Goal: Task Accomplishment & Management: Complete application form

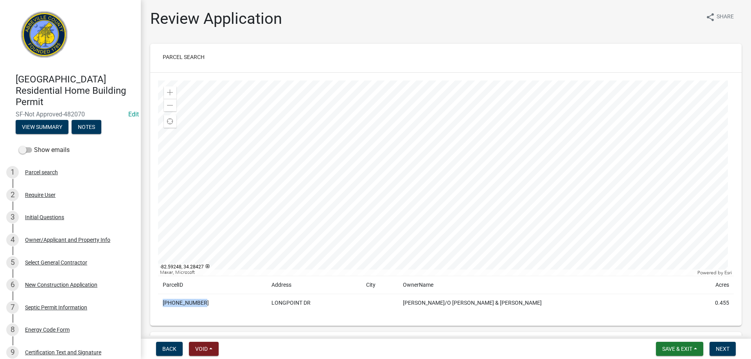
drag, startPoint x: 163, startPoint y: 302, endPoint x: 180, endPoint y: 303, distance: 17.2
click at [201, 305] on td "054-00-01-067" at bounding box center [212, 303] width 109 height 18
copy td "054-00-01-067"
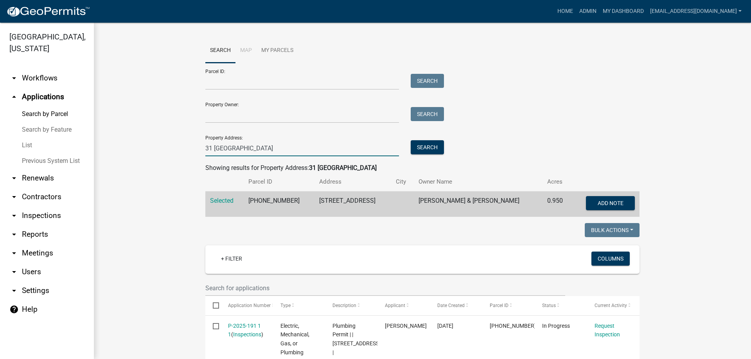
click at [253, 143] on input "31 [GEOGRAPHIC_DATA]" at bounding box center [302, 148] width 194 height 16
type input "3"
type input "508 [PERSON_NAME]"
click at [425, 147] on button "Search" at bounding box center [427, 147] width 33 height 14
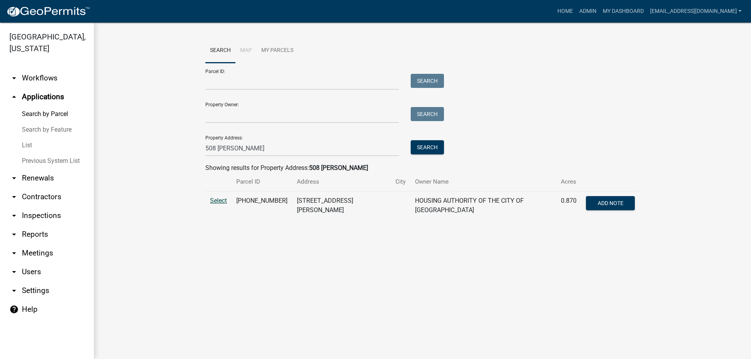
click at [219, 198] on span "Select" at bounding box center [218, 200] width 17 height 7
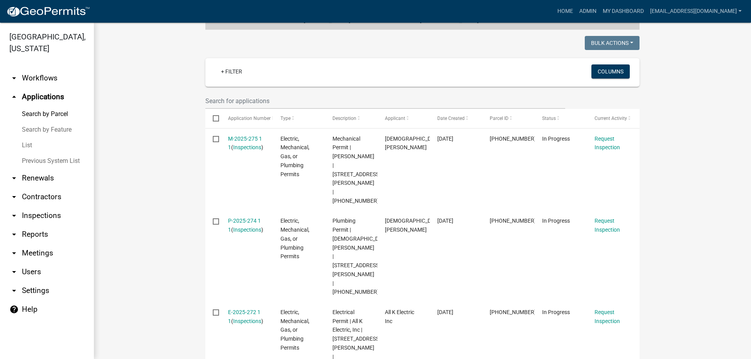
scroll to position [195, 0]
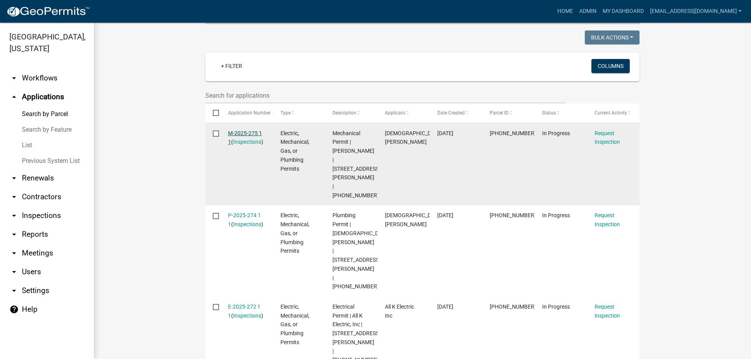
click at [239, 130] on link "M-2025-275 1 1" at bounding box center [245, 137] width 34 height 15
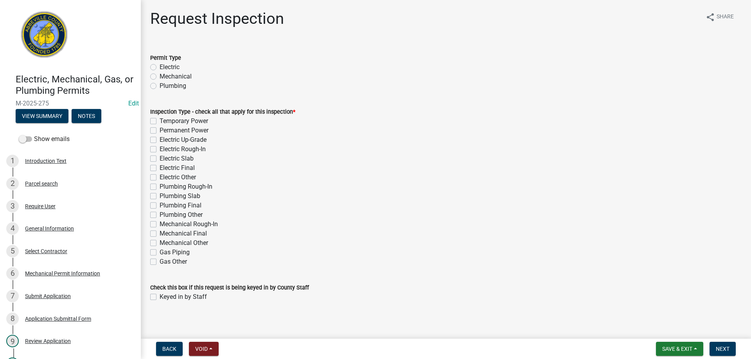
click at [160, 76] on label "Mechanical" at bounding box center [176, 76] width 32 height 9
click at [160, 76] on input "Mechanical" at bounding box center [162, 74] width 5 height 5
radio input "true"
click at [160, 233] on label "Mechanical Final" at bounding box center [183, 233] width 47 height 9
click at [160, 233] on input "Mechanical Final" at bounding box center [162, 231] width 5 height 5
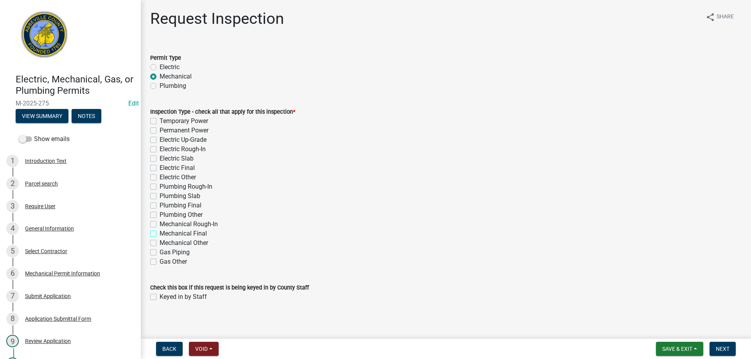
checkbox input "true"
checkbox input "false"
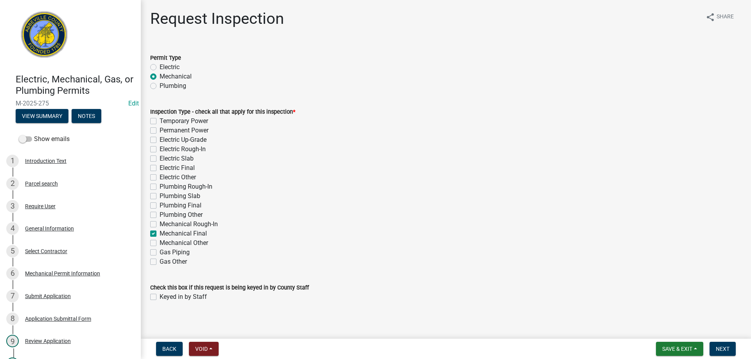
checkbox input "false"
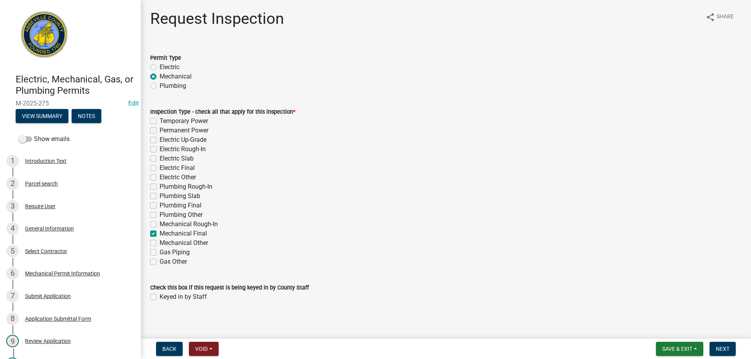
checkbox input "false"
checkbox input "true"
checkbox input "false"
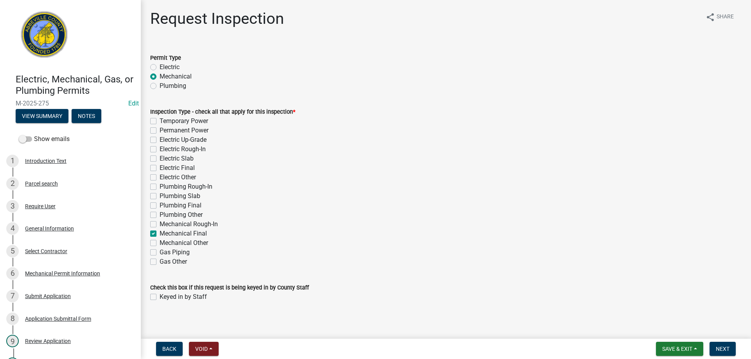
checkbox input "false"
click at [160, 296] on label "Keyed in by Staff" at bounding box center [183, 296] width 47 height 9
click at [160, 296] on input "Keyed in by Staff" at bounding box center [162, 294] width 5 height 5
checkbox input "true"
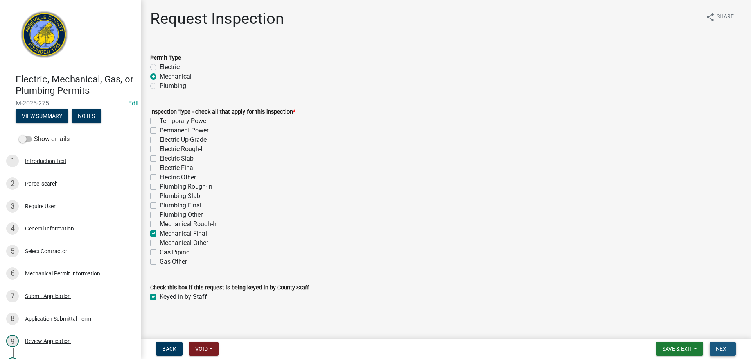
click at [722, 347] on span "Next" at bounding box center [722, 349] width 14 height 6
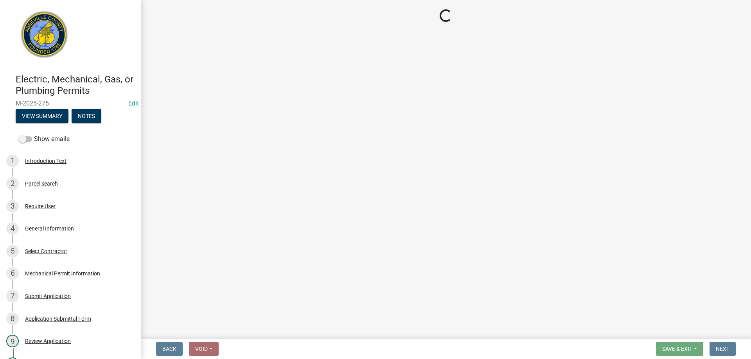
select select "896ec84b-7942-43b9-a78d-4f1554b7930c"
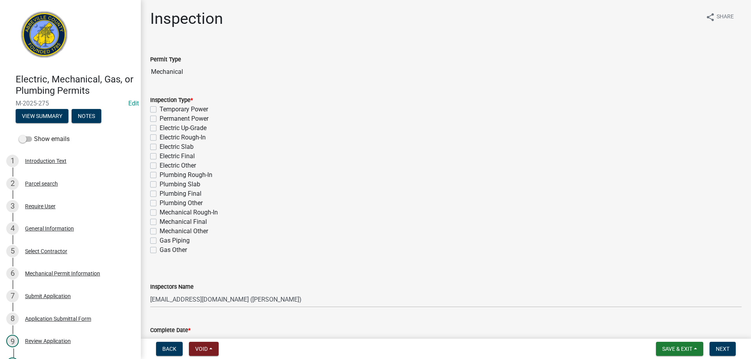
click at [160, 222] on label "Mechanical Final" at bounding box center [183, 221] width 47 height 9
click at [160, 222] on input "Mechanical Final" at bounding box center [162, 219] width 5 height 5
checkbox input "true"
checkbox input "false"
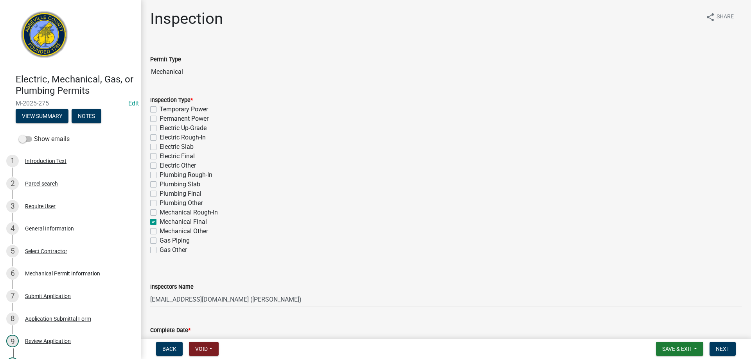
checkbox input "false"
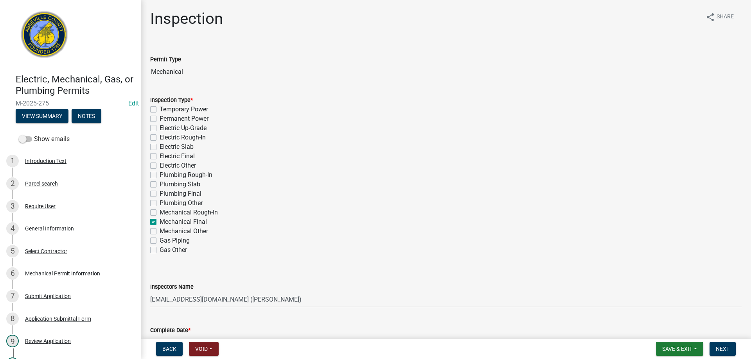
checkbox input "false"
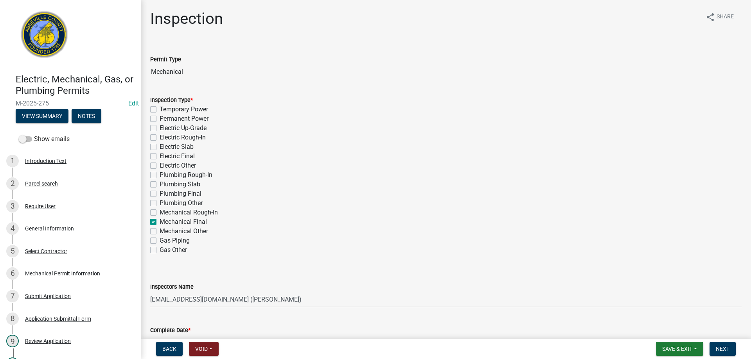
checkbox input "true"
checkbox input "false"
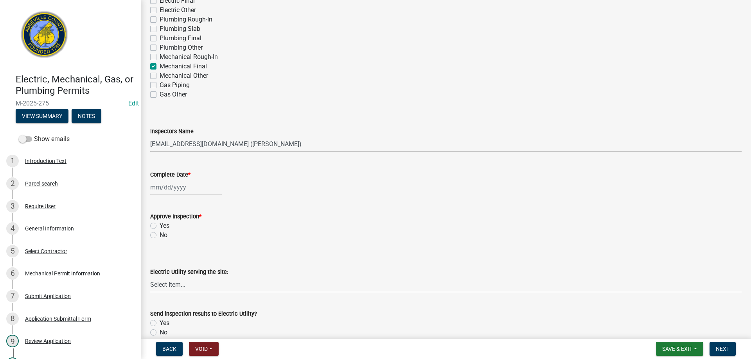
scroll to position [156, 0]
select select "9"
select select "2025"
click at [167, 185] on div "[PERSON_NAME] Feb Mar Apr [PERSON_NAME][DATE] Oct Nov [DATE] 1526 1527 1528 152…" at bounding box center [186, 187] width 72 height 16
click at [157, 264] on div "22" at bounding box center [158, 266] width 13 height 13
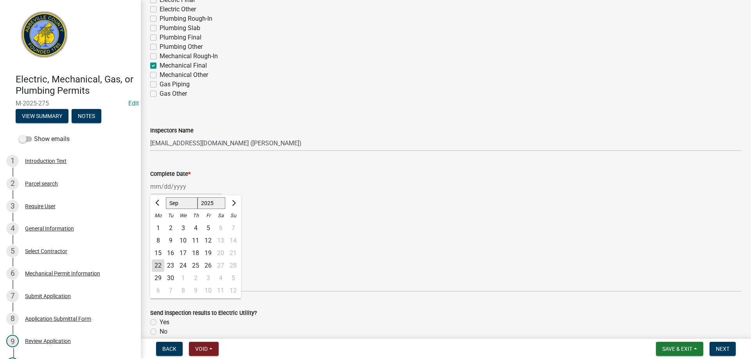
type input "[DATE]"
click at [160, 224] on label "Yes" at bounding box center [165, 225] width 10 height 9
click at [160, 224] on input "Yes" at bounding box center [162, 223] width 5 height 5
radio input "true"
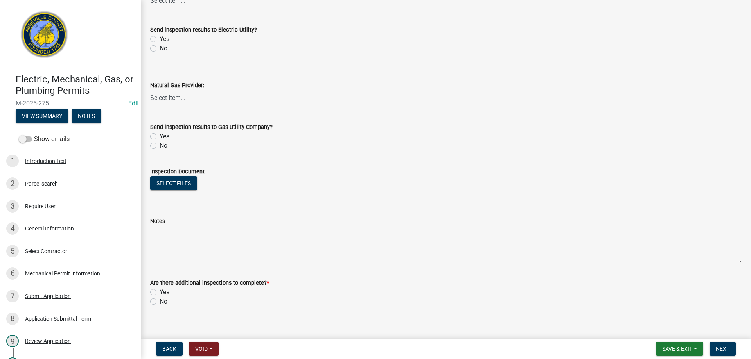
scroll to position [448, 0]
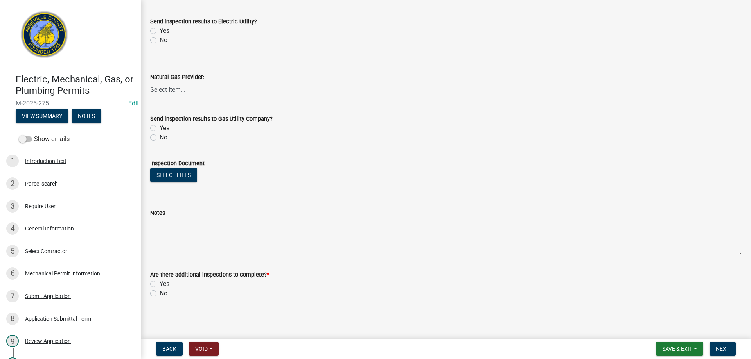
click at [160, 293] on label "No" at bounding box center [164, 293] width 8 height 9
click at [160, 293] on input "No" at bounding box center [162, 291] width 5 height 5
radio input "true"
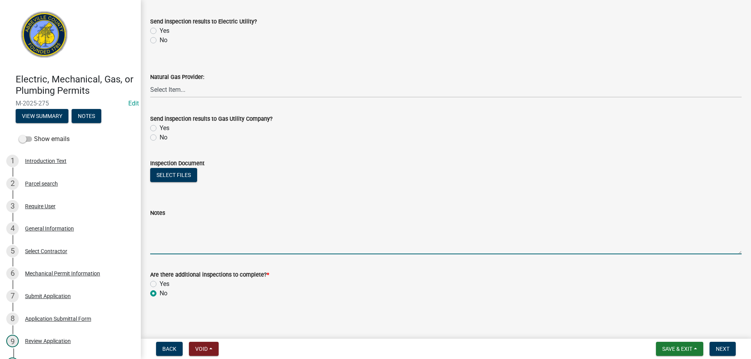
click at [158, 243] on textarea "Notes" at bounding box center [445, 236] width 591 height 37
type textarea "Mechanical final inspection approved"
click at [720, 348] on span "Next" at bounding box center [722, 349] width 14 height 6
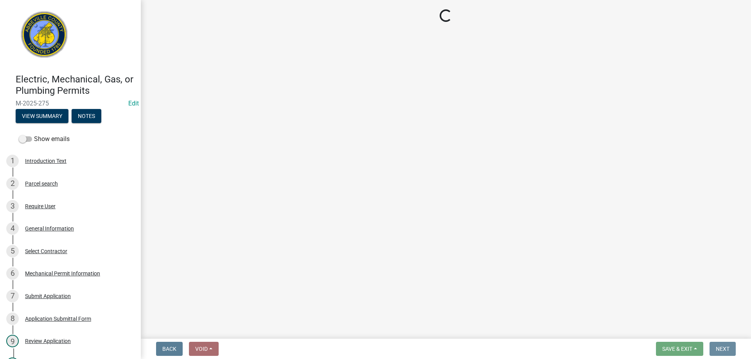
scroll to position [0, 0]
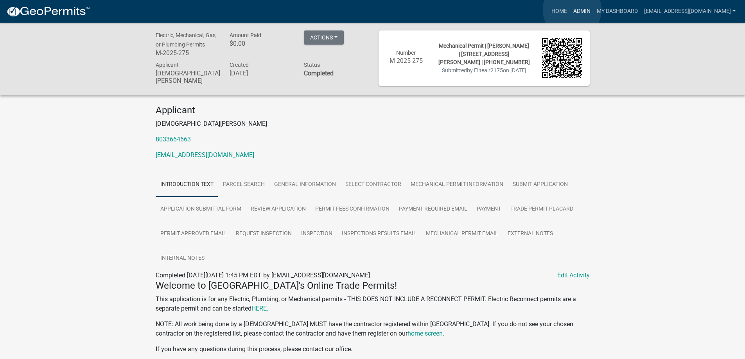
click at [572, 10] on link "Admin" at bounding box center [581, 11] width 23 height 15
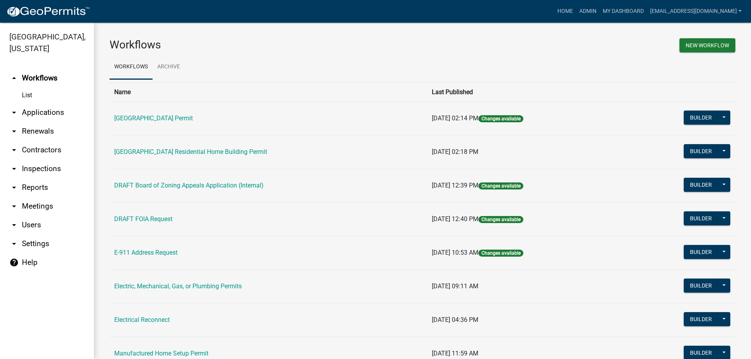
click at [47, 112] on link "arrow_drop_down Applications" at bounding box center [47, 112] width 94 height 19
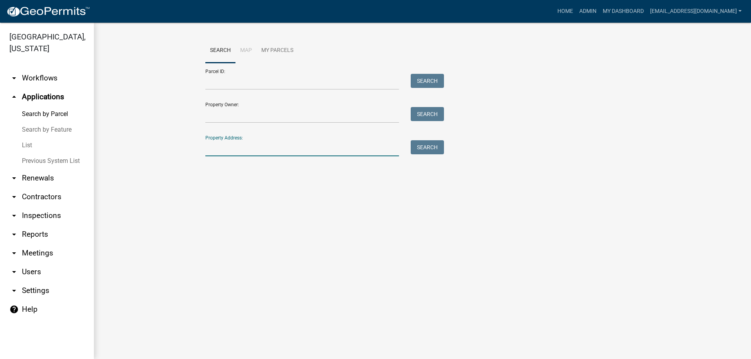
click at [265, 154] on input "Property Address:" at bounding box center [302, 148] width 194 height 16
type input "1464 [PERSON_NAME]"
click at [423, 145] on button "Search" at bounding box center [427, 147] width 33 height 14
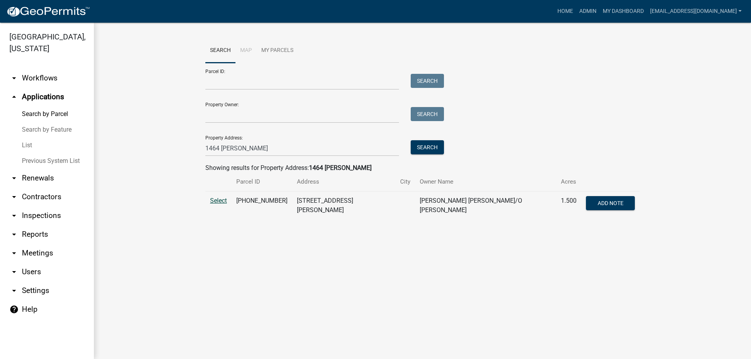
click at [219, 200] on span "Select" at bounding box center [218, 200] width 17 height 7
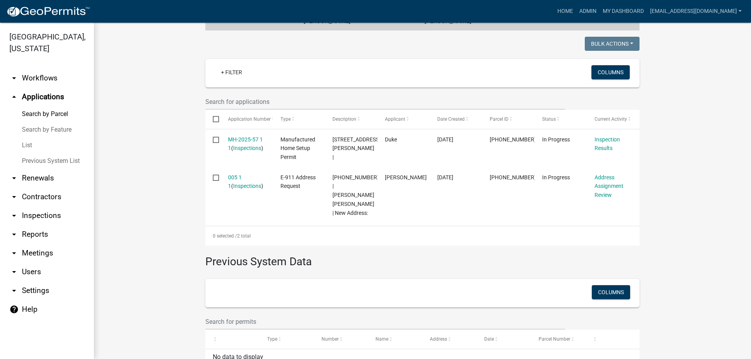
scroll to position [223, 0]
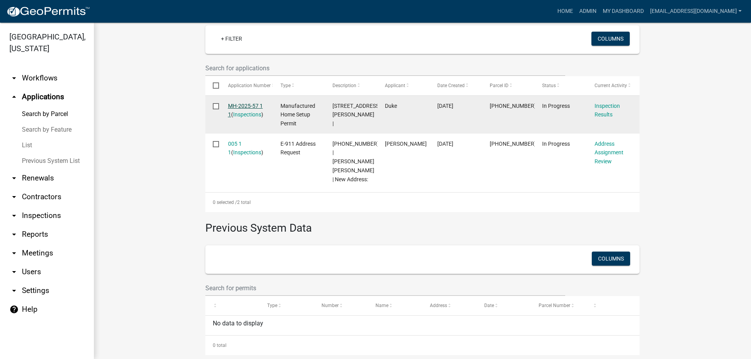
click at [241, 103] on link "MH-2025-57 1 1" at bounding box center [245, 110] width 35 height 15
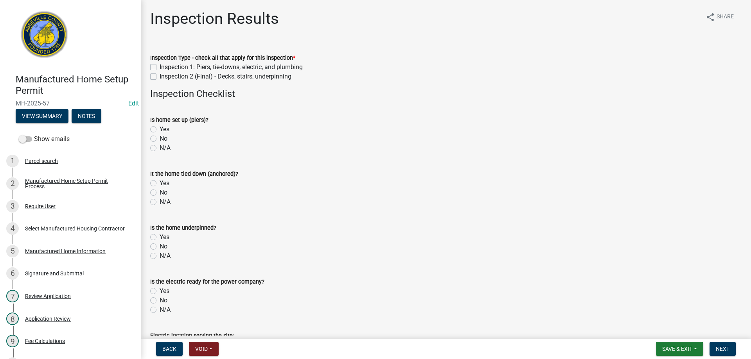
click at [160, 66] on label "Inspection 1: Piers, tie-downs, electric, and plumbing" at bounding box center [231, 67] width 143 height 9
click at [160, 66] on input "Inspection 1: Piers, tie-downs, electric, and plumbing" at bounding box center [162, 65] width 5 height 5
checkbox input "true"
checkbox input "false"
click at [160, 128] on label "Yes" at bounding box center [165, 129] width 10 height 9
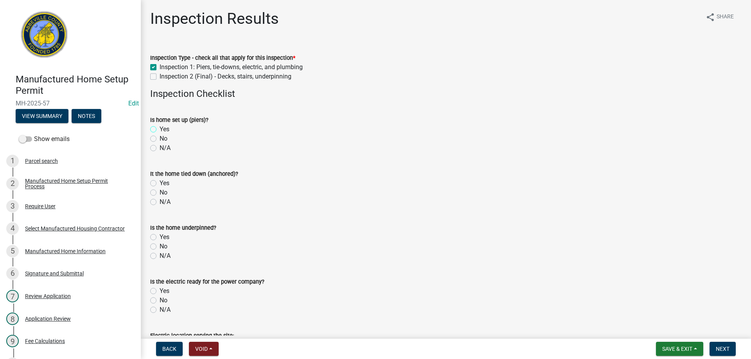
click at [160, 128] on input "Yes" at bounding box center [162, 127] width 5 height 5
radio input "true"
click at [160, 183] on label "Yes" at bounding box center [165, 183] width 10 height 9
click at [160, 183] on input "Yes" at bounding box center [162, 181] width 5 height 5
radio input "true"
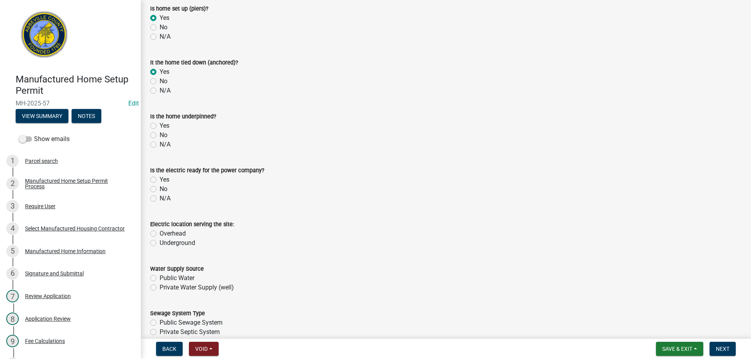
scroll to position [117, 0]
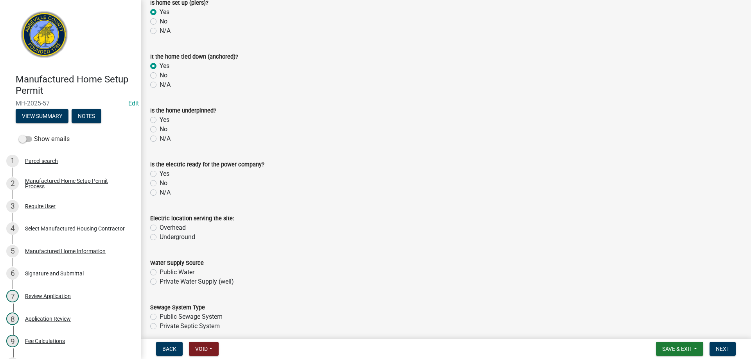
click at [160, 129] on label "No" at bounding box center [164, 129] width 8 height 9
click at [160, 129] on input "No" at bounding box center [162, 127] width 5 height 5
radio input "true"
click at [160, 183] on label "No" at bounding box center [164, 183] width 8 height 9
click at [160, 183] on input "No" at bounding box center [162, 181] width 5 height 5
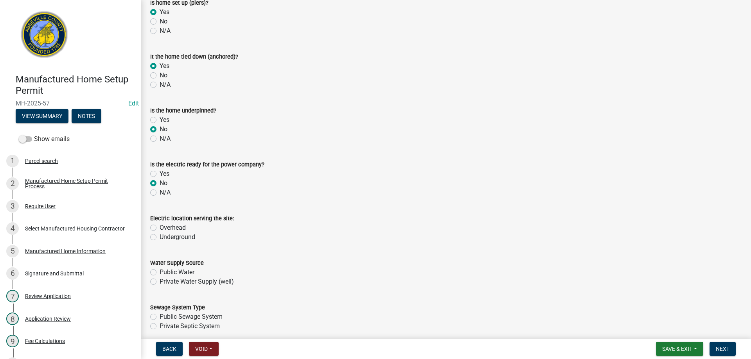
radio input "true"
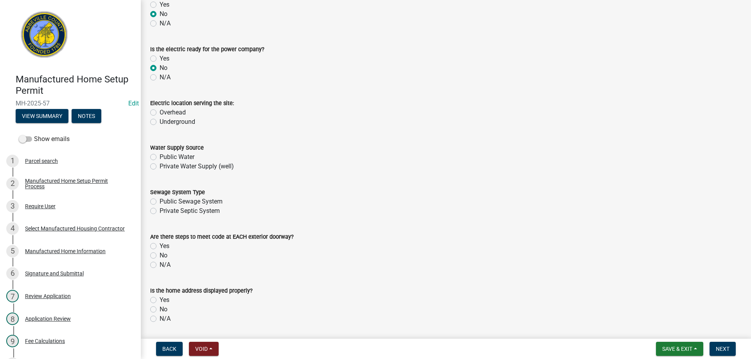
scroll to position [235, 0]
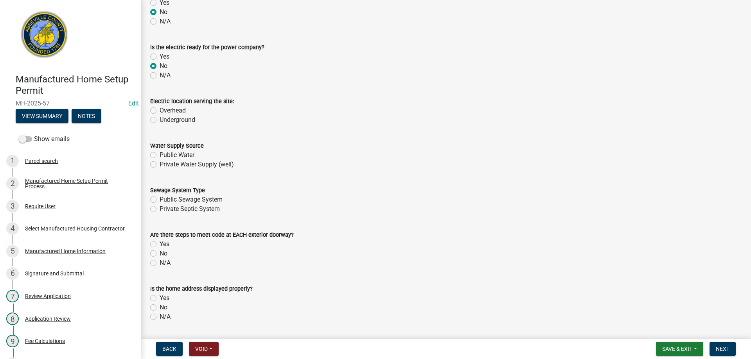
click at [160, 120] on label "Underground" at bounding box center [178, 119] width 36 height 9
click at [160, 120] on input "Underground" at bounding box center [162, 117] width 5 height 5
radio input "true"
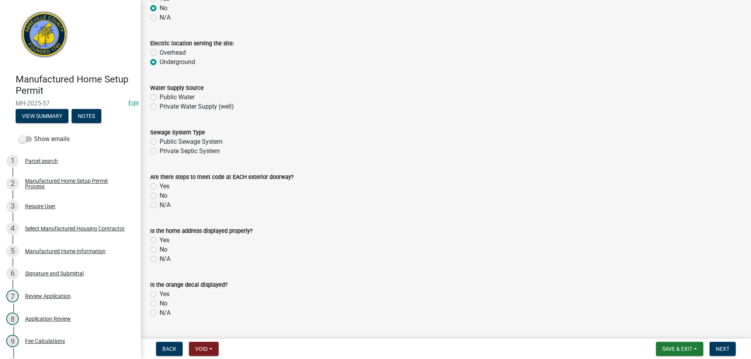
scroll to position [313, 0]
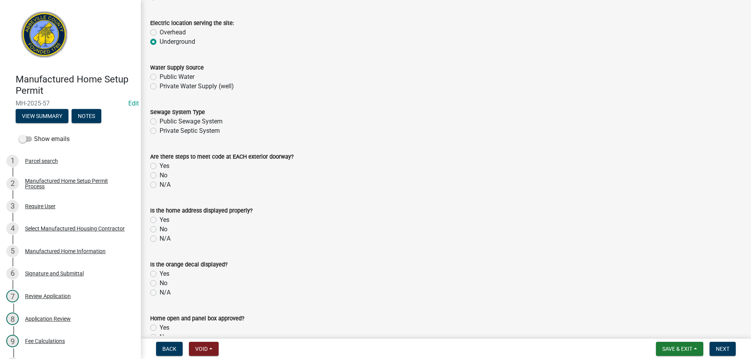
click at [160, 86] on label "Private Water Supply (well)" at bounding box center [197, 86] width 74 height 9
click at [160, 86] on input "Private Water Supply (well)" at bounding box center [162, 84] width 5 height 5
radio input "true"
click at [160, 131] on label "Private Septic System" at bounding box center [190, 130] width 60 height 9
click at [160, 131] on input "Private Septic System" at bounding box center [162, 128] width 5 height 5
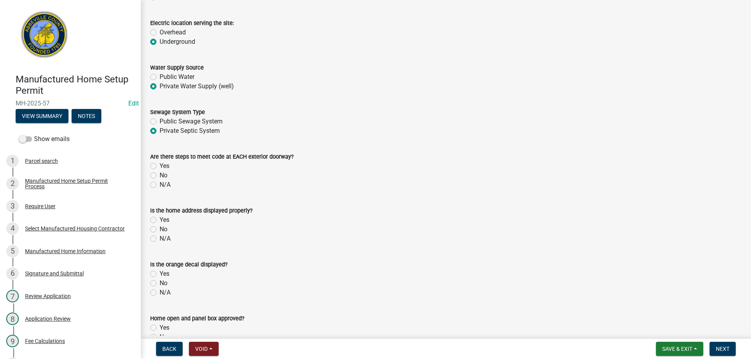
radio input "true"
click at [160, 165] on label "Yes" at bounding box center [165, 165] width 10 height 9
click at [160, 165] on input "Yes" at bounding box center [162, 163] width 5 height 5
radio input "true"
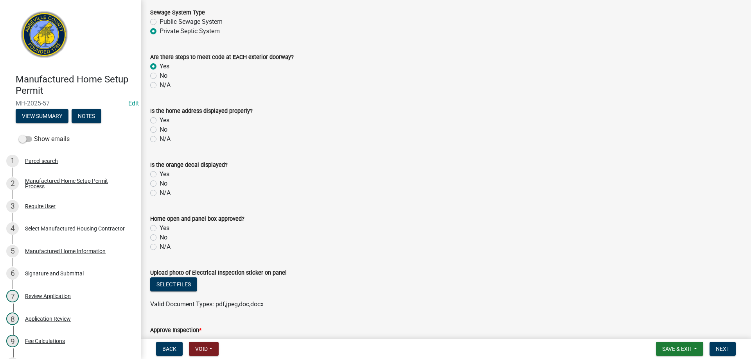
scroll to position [430, 0]
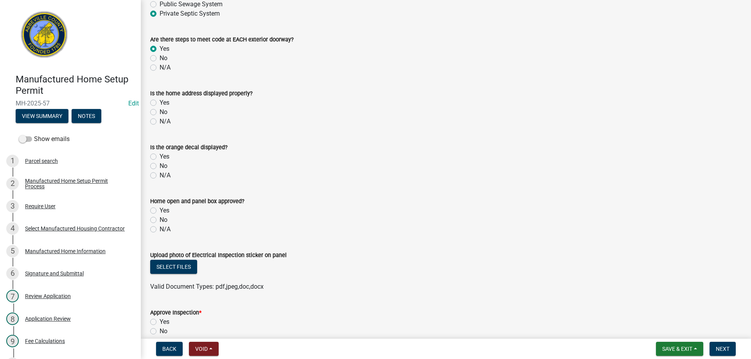
click at [160, 113] on label "No" at bounding box center [164, 112] width 8 height 9
click at [160, 113] on input "No" at bounding box center [162, 110] width 5 height 5
radio input "true"
click at [160, 165] on label "No" at bounding box center [164, 165] width 8 height 9
click at [160, 165] on input "No" at bounding box center [162, 163] width 5 height 5
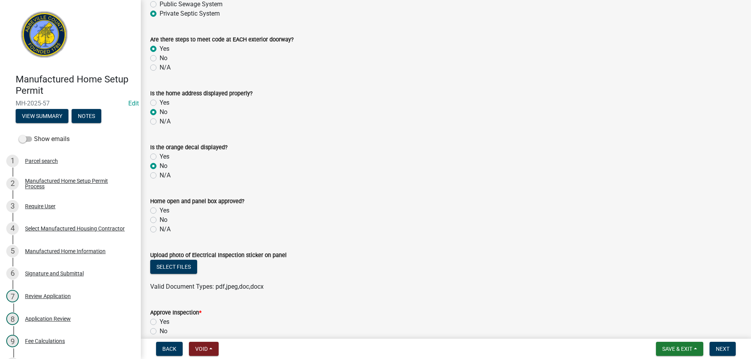
radio input "true"
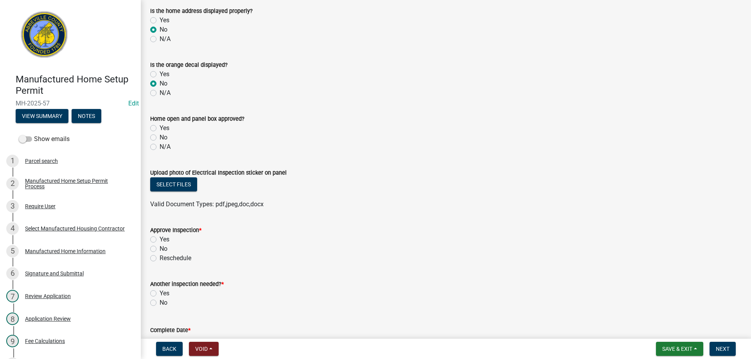
scroll to position [547, 0]
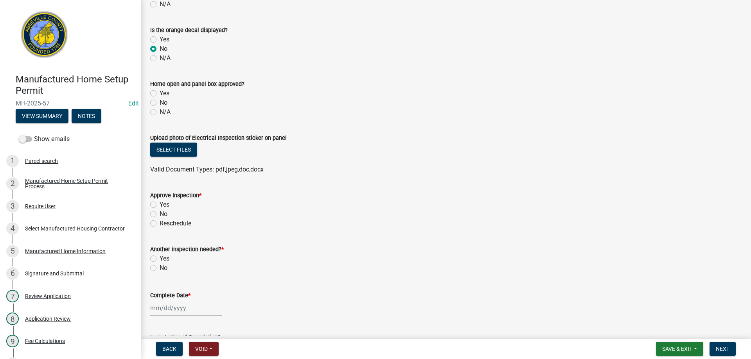
click at [160, 101] on label "No" at bounding box center [164, 102] width 8 height 9
click at [160, 101] on input "No" at bounding box center [162, 100] width 5 height 5
radio input "true"
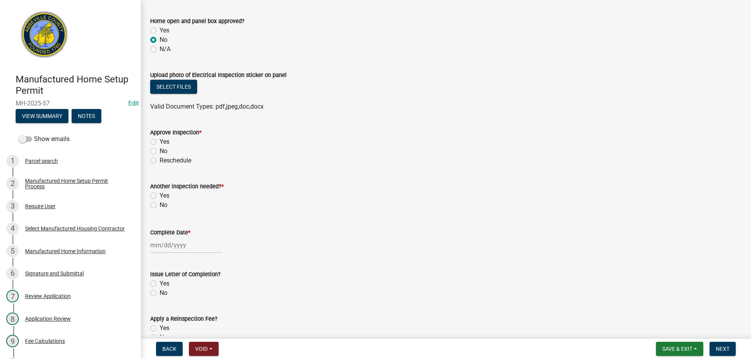
scroll to position [626, 0]
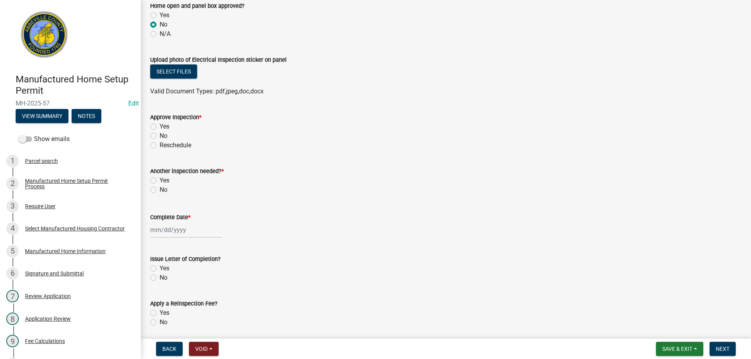
click at [160, 136] on label "No" at bounding box center [164, 135] width 8 height 9
click at [160, 136] on input "No" at bounding box center [162, 133] width 5 height 5
radio input "true"
click at [160, 181] on label "Yes" at bounding box center [165, 180] width 10 height 9
click at [160, 181] on input "Yes" at bounding box center [162, 178] width 5 height 5
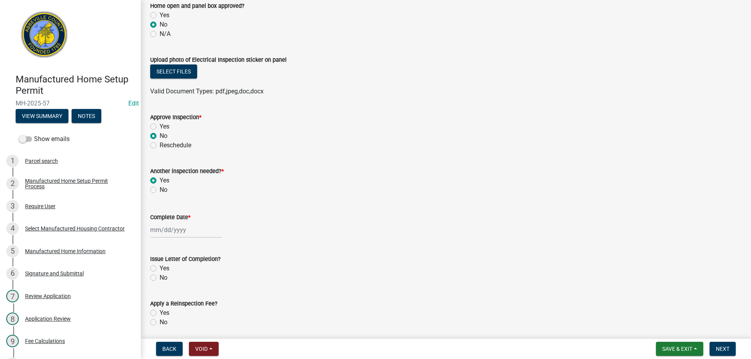
radio input "true"
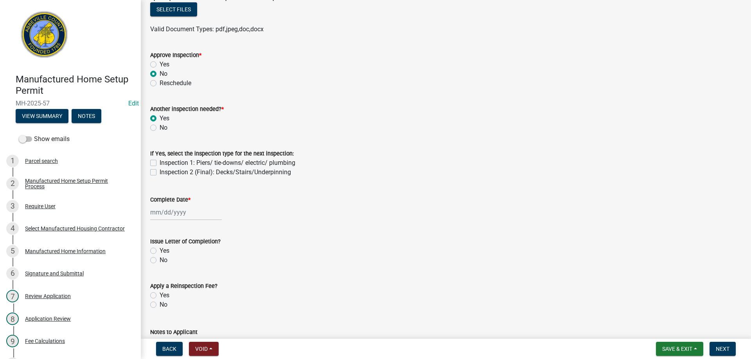
scroll to position [743, 0]
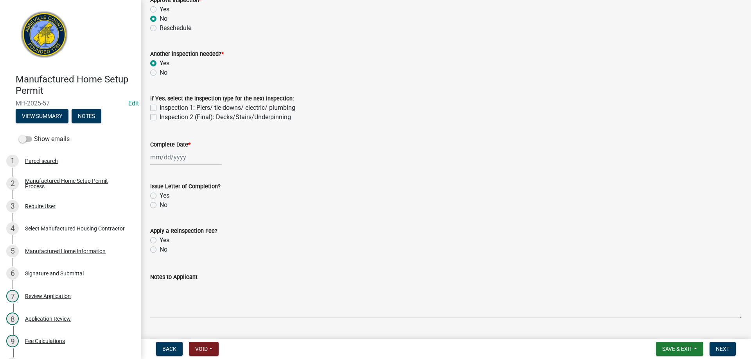
click at [160, 105] on label "Inspection 1: Piers/ tie-downs/ electric/ plumbing" at bounding box center [228, 107] width 136 height 9
click at [160, 105] on input "Inspection 1: Piers/ tie-downs/ electric/ plumbing" at bounding box center [162, 105] width 5 height 5
checkbox input "true"
checkbox input "false"
click at [169, 159] on div at bounding box center [186, 157] width 72 height 16
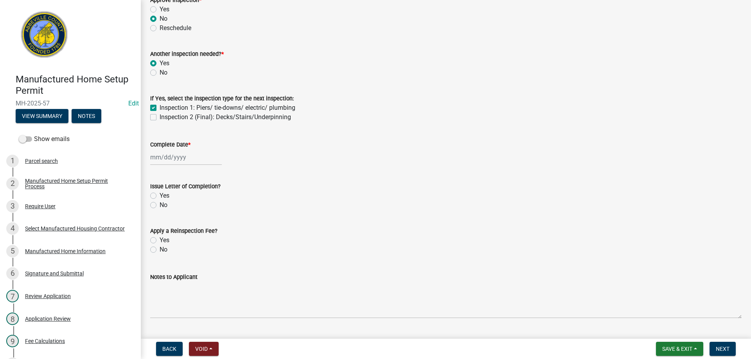
select select "9"
select select "2025"
click at [160, 234] on div "22" at bounding box center [158, 236] width 13 height 13
type input "[DATE]"
click at [160, 205] on label "No" at bounding box center [164, 205] width 8 height 9
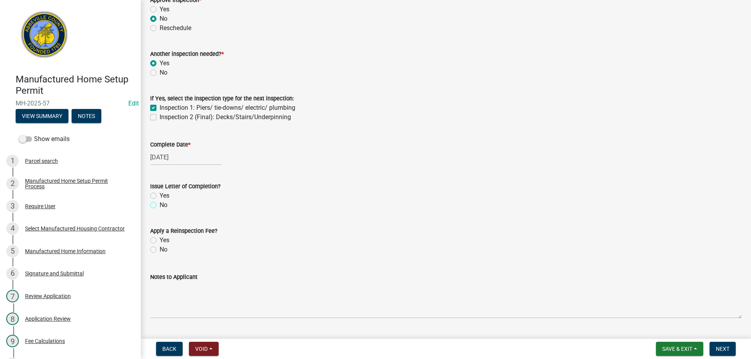
click at [160, 205] on input "No" at bounding box center [162, 203] width 5 height 5
radio input "true"
click at [160, 249] on label "No" at bounding box center [164, 249] width 8 height 9
click at [160, 249] on input "No" at bounding box center [162, 247] width 5 height 5
radio input "true"
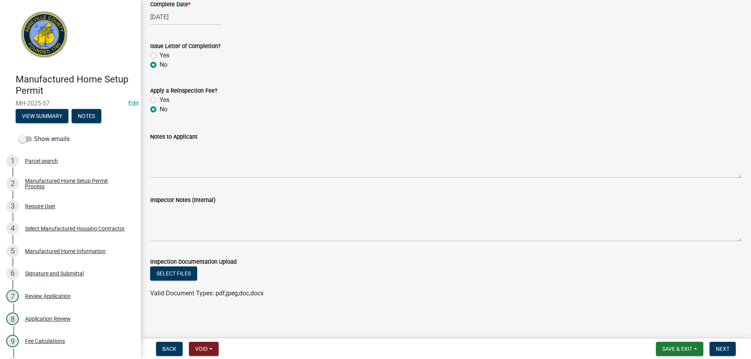
scroll to position [883, 0]
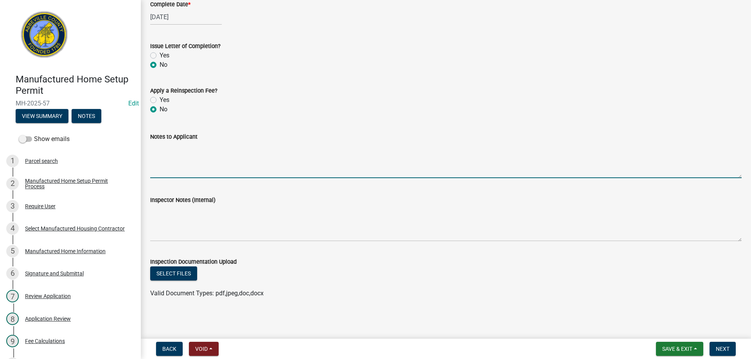
click at [172, 168] on textarea "Notes to Applicant" at bounding box center [445, 160] width 591 height 37
click at [326, 144] on textarea "Service entrance ground wire not connected at interior panel." at bounding box center [445, 160] width 591 height 37
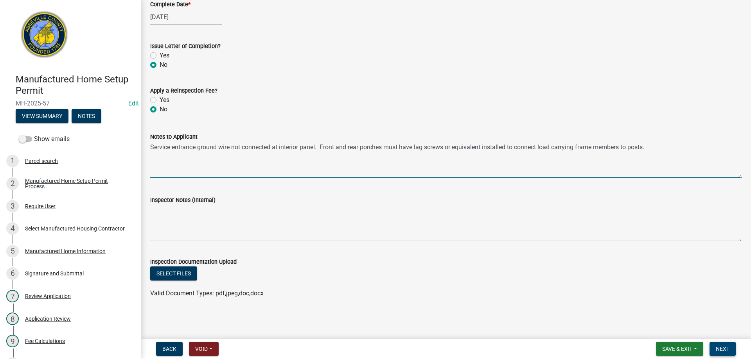
type textarea "Service entrance ground wire not connected at interior panel. Front and rear po…"
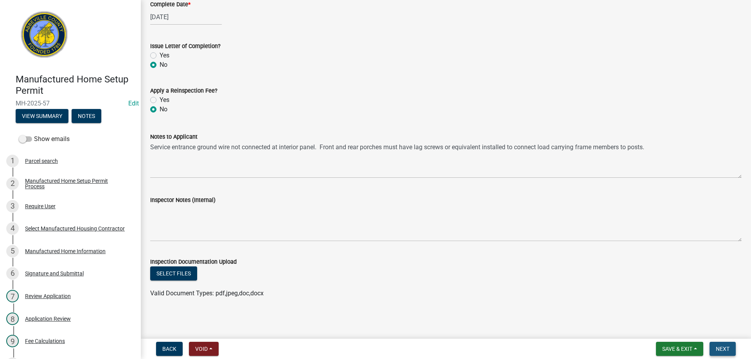
click at [723, 350] on span "Next" at bounding box center [722, 349] width 14 height 6
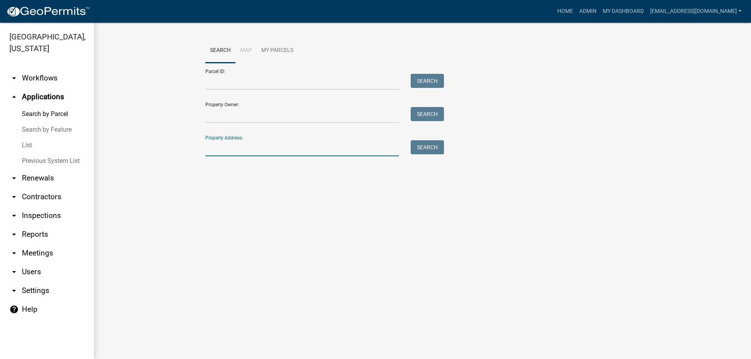
click at [255, 152] on input "Property Address:" at bounding box center [302, 148] width 194 height 16
type input "555 mc"
click at [424, 146] on button "Search" at bounding box center [427, 147] width 33 height 14
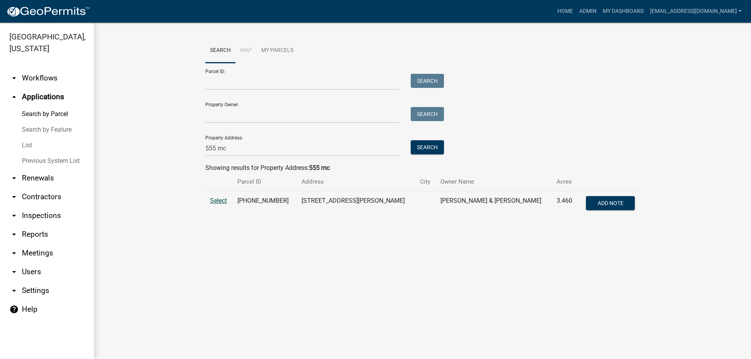
click at [218, 199] on span "Select" at bounding box center [218, 200] width 17 height 7
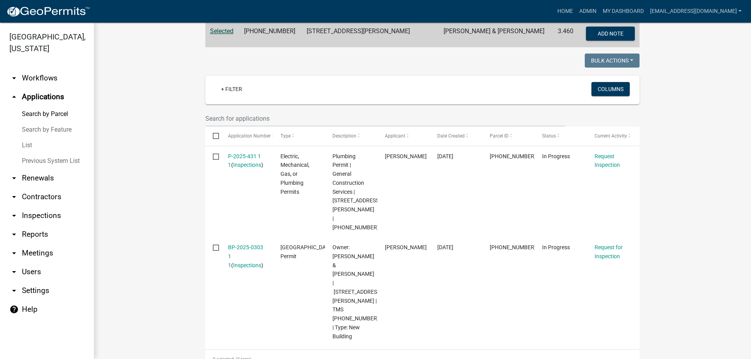
scroll to position [195, 0]
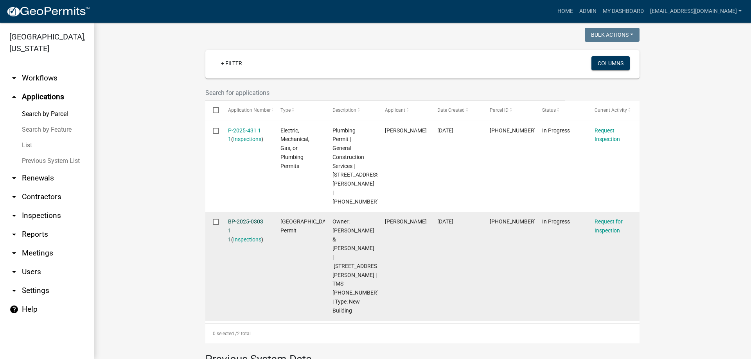
click at [238, 219] on link "BP-2025-0303 1 1" at bounding box center [245, 231] width 35 height 24
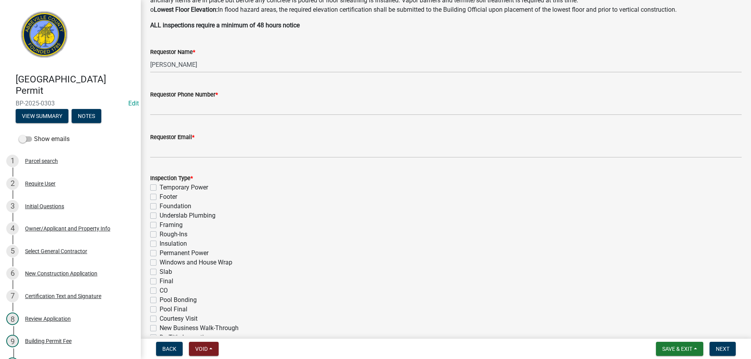
scroll to position [195, 0]
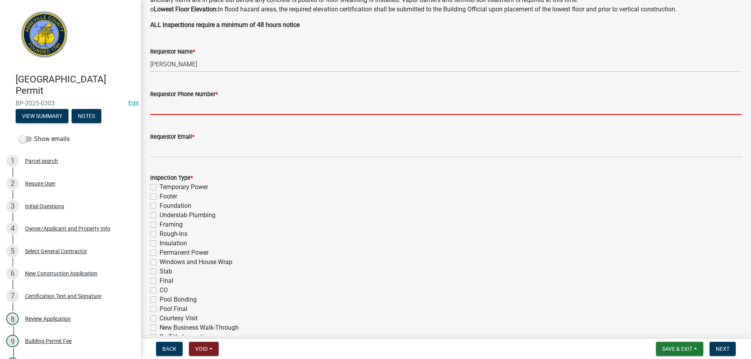
click at [188, 104] on input "Requestor Phone Number *" at bounding box center [445, 107] width 591 height 16
type input "8643789750"
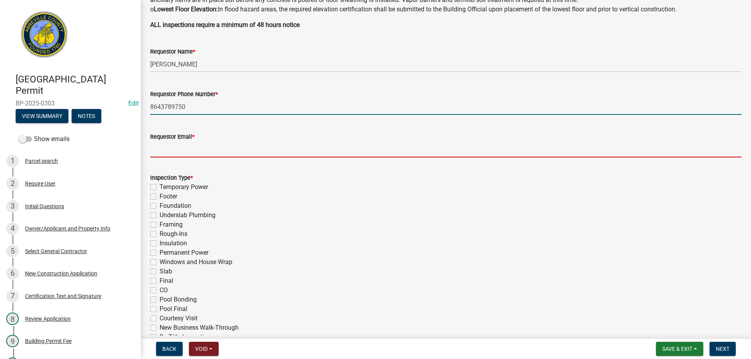
type input "[EMAIL_ADDRESS][DOMAIN_NAME]"
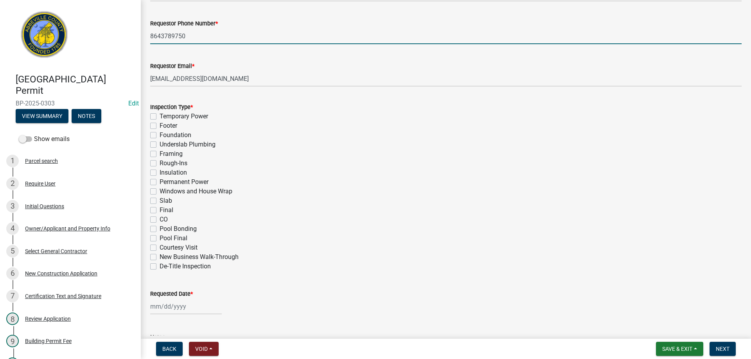
scroll to position [274, 0]
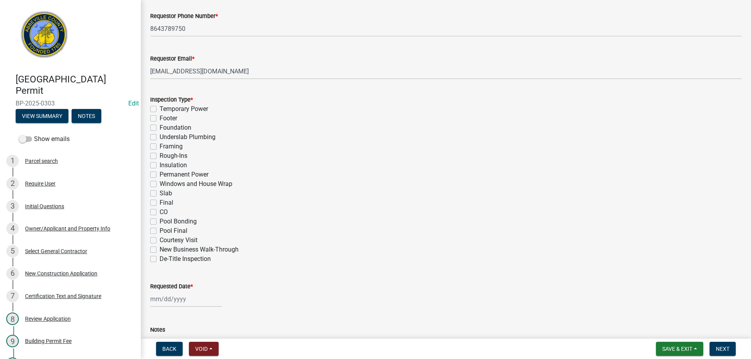
click at [160, 117] on label "Footer" at bounding box center [169, 118] width 18 height 9
click at [160, 117] on input "Footer" at bounding box center [162, 116] width 5 height 5
checkbox input "true"
checkbox input "false"
checkbox input "true"
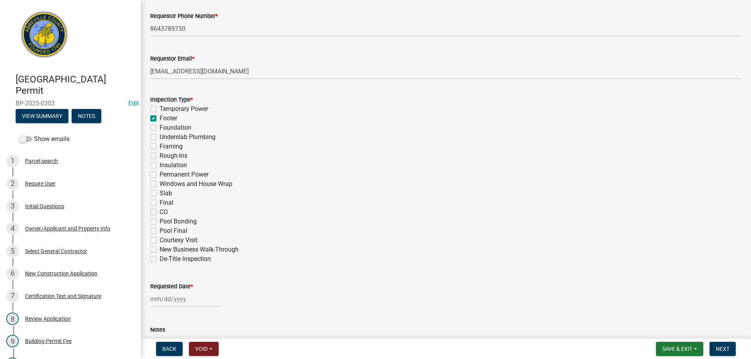
checkbox input "false"
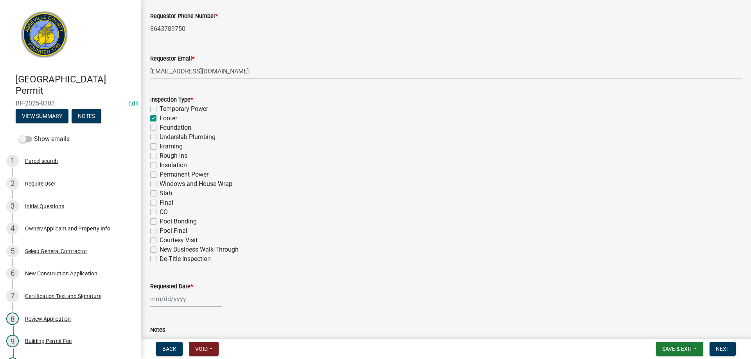
checkbox input "false"
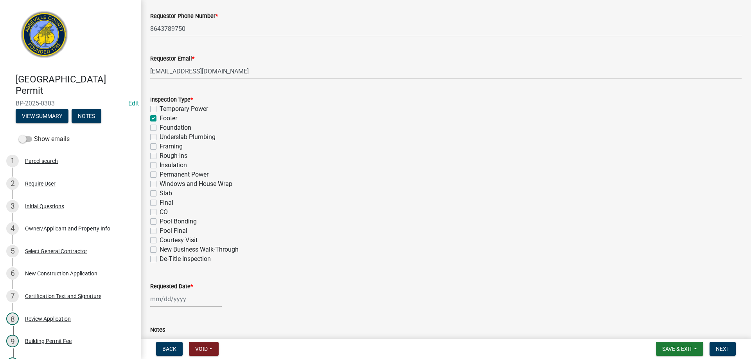
checkbox input "false"
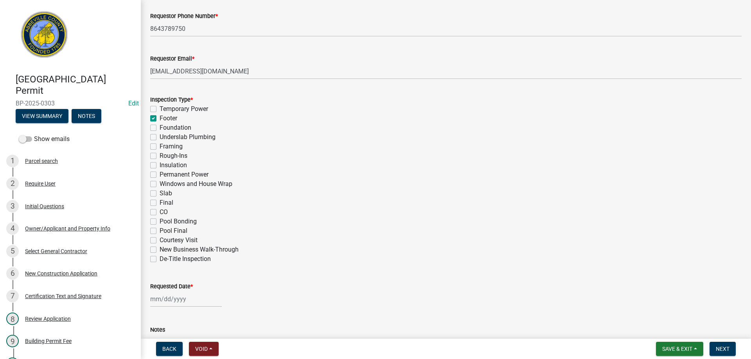
click at [160, 194] on label "Slab" at bounding box center [166, 193] width 13 height 9
click at [160, 194] on input "Slab" at bounding box center [162, 191] width 5 height 5
checkbox input "true"
checkbox input "false"
checkbox input "true"
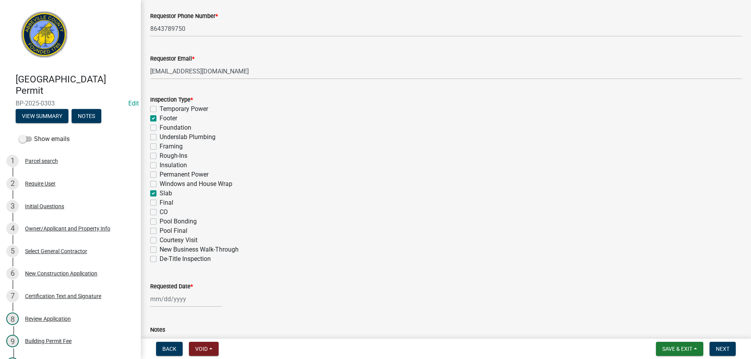
checkbox input "false"
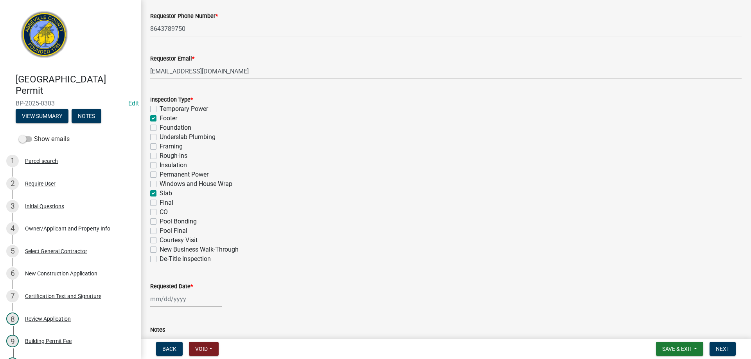
checkbox input "false"
checkbox input "true"
checkbox input "false"
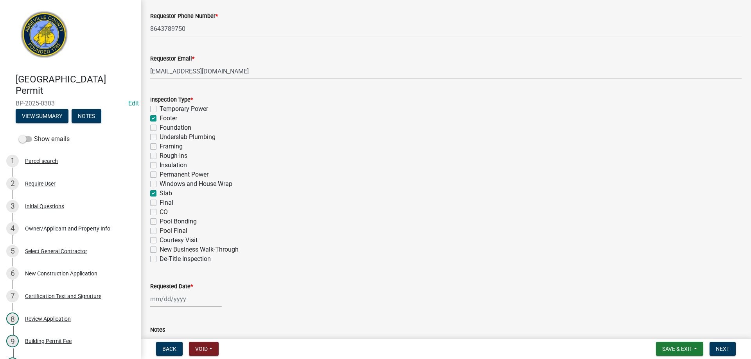
checkbox input "false"
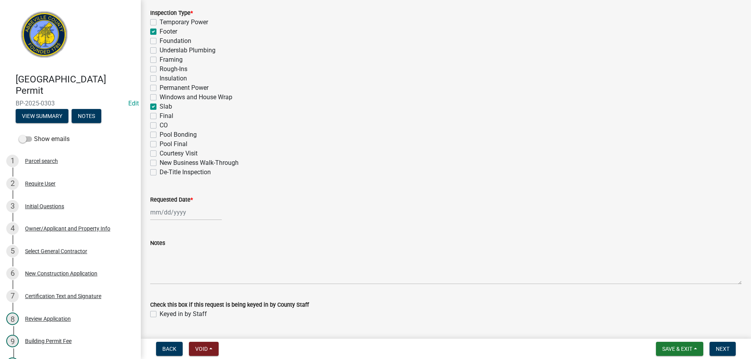
scroll to position [381, 0]
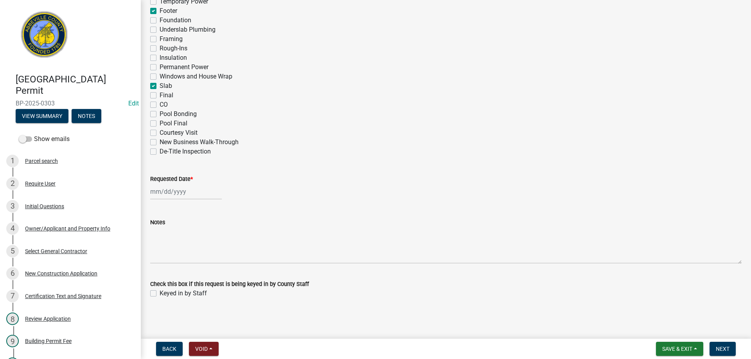
click at [184, 192] on div at bounding box center [186, 192] width 72 height 16
select select "9"
select select "2025"
click at [156, 268] on div "22" at bounding box center [158, 271] width 13 height 13
type input "[DATE]"
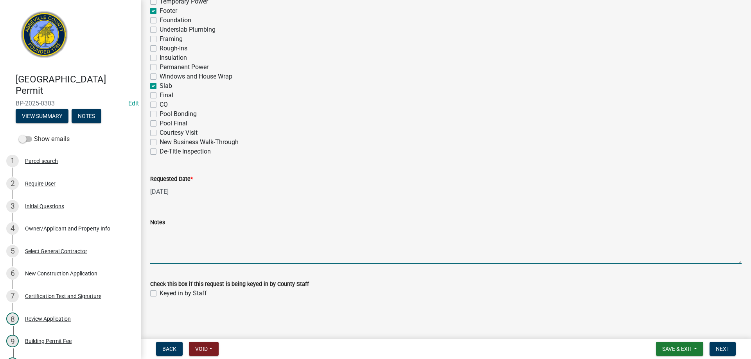
click at [168, 256] on textarea "Notes" at bounding box center [445, 245] width 591 height 37
click at [160, 291] on label "Keyed in by Staff" at bounding box center [183, 293] width 47 height 9
click at [160, 291] on input "Keyed in by Staff" at bounding box center [162, 291] width 5 height 5
checkbox input "true"
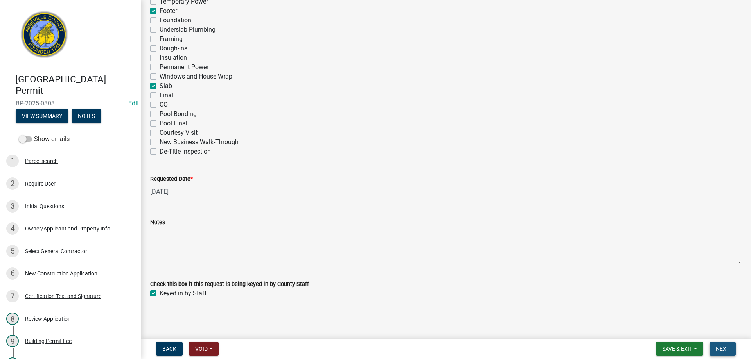
click at [723, 347] on span "Next" at bounding box center [722, 349] width 14 height 6
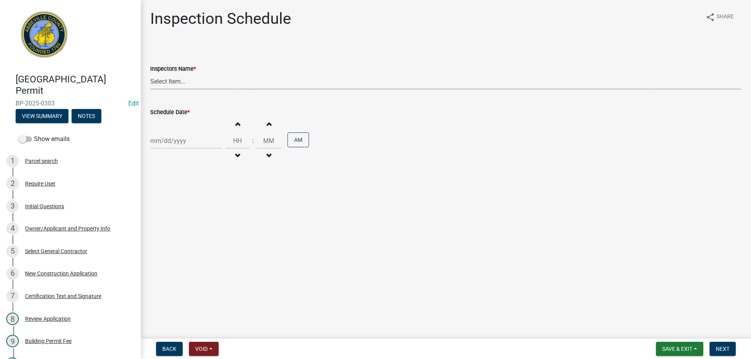
click at [180, 84] on select "Select Item... [EMAIL_ADDRESS][DOMAIN_NAME] ([PERSON_NAME]) [EMAIL_ADDRESS][DOM…" at bounding box center [445, 82] width 591 height 16
select select "896ec84b-7942-43b9-a78d-4f1554b7930c"
click at [150, 74] on select "Select Item... [EMAIL_ADDRESS][DOMAIN_NAME] ([PERSON_NAME]) [EMAIL_ADDRESS][DOM…" at bounding box center [445, 82] width 591 height 16
click at [189, 143] on div at bounding box center [186, 141] width 72 height 16
select select "9"
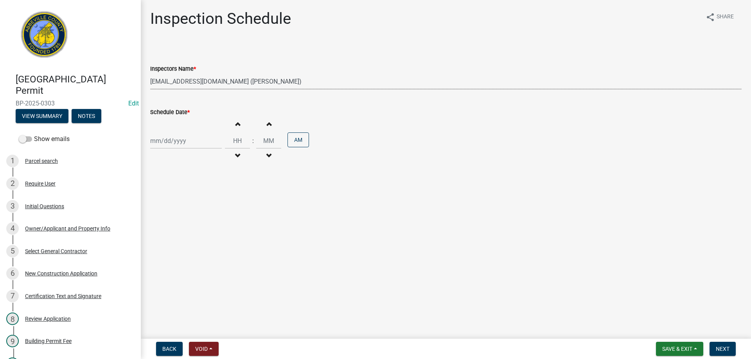
select select "2025"
click at [157, 217] on div "22" at bounding box center [158, 220] width 13 height 13
type input "[DATE]"
click at [720, 344] on button "Next" at bounding box center [722, 349] width 26 height 14
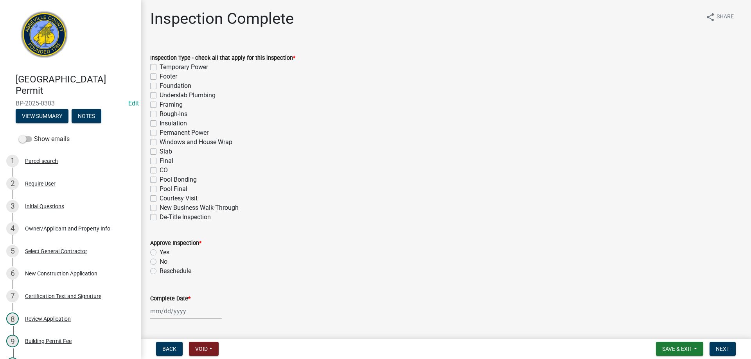
click at [160, 151] on label "Slab" at bounding box center [166, 151] width 13 height 9
click at [160, 151] on input "Slab" at bounding box center [162, 149] width 5 height 5
checkbox input "true"
checkbox input "false"
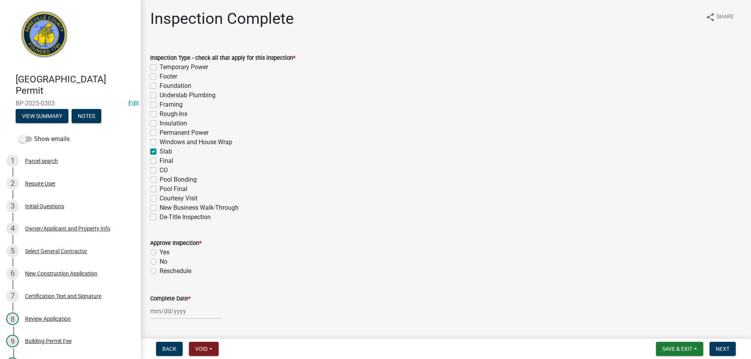
checkbox input "false"
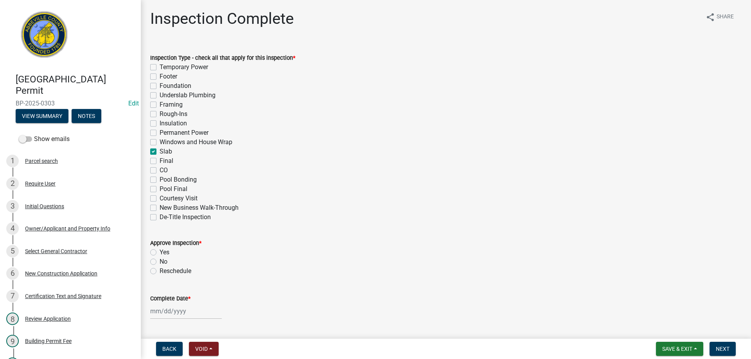
checkbox input "false"
checkbox input "true"
checkbox input "false"
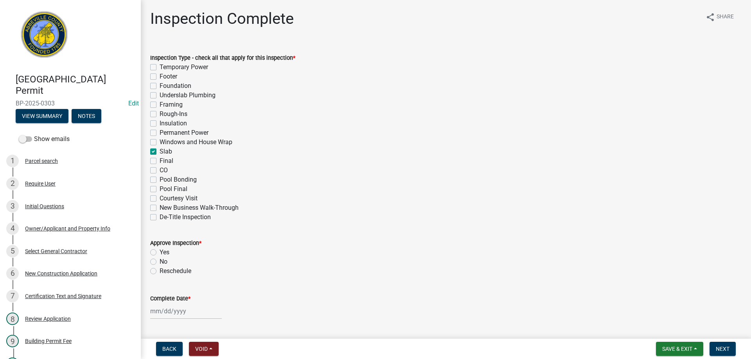
checkbox input "false"
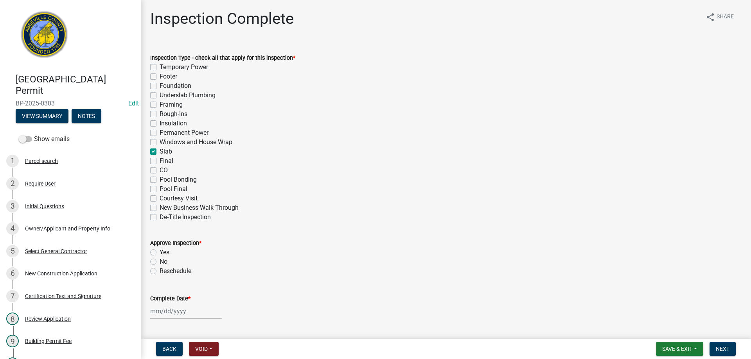
click at [160, 75] on label "Footer" at bounding box center [169, 76] width 18 height 9
click at [160, 75] on input "Footer" at bounding box center [162, 74] width 5 height 5
checkbox input "true"
checkbox input "false"
checkbox input "true"
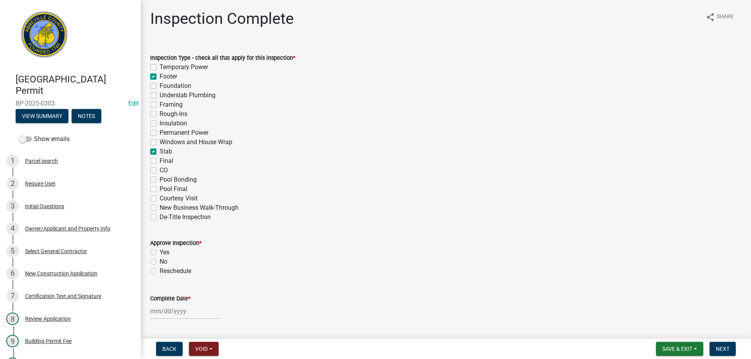
checkbox input "false"
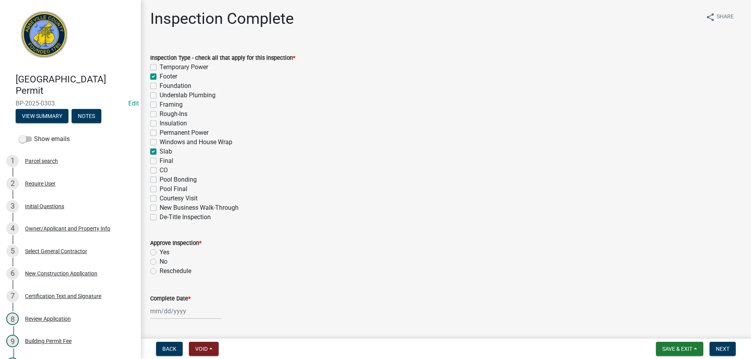
checkbox input "false"
checkbox input "true"
checkbox input "false"
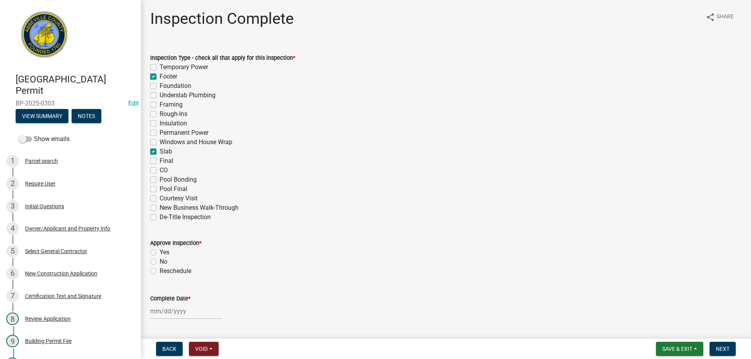
checkbox input "false"
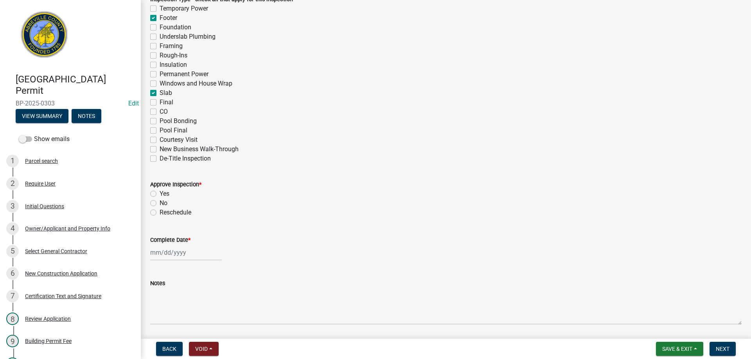
scroll to position [117, 0]
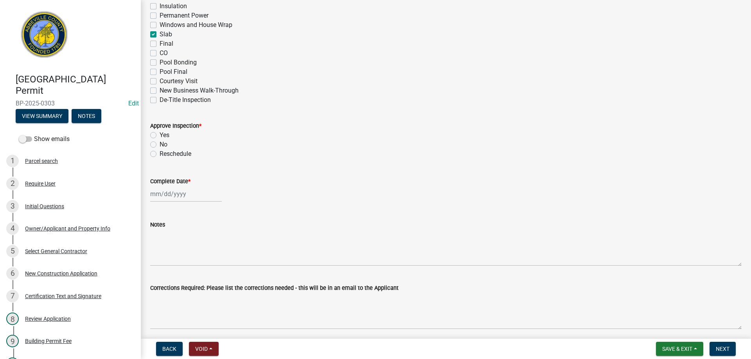
click at [160, 134] on label "Yes" at bounding box center [165, 135] width 10 height 9
click at [160, 134] on input "Yes" at bounding box center [162, 133] width 5 height 5
radio input "true"
select select "9"
select select "2025"
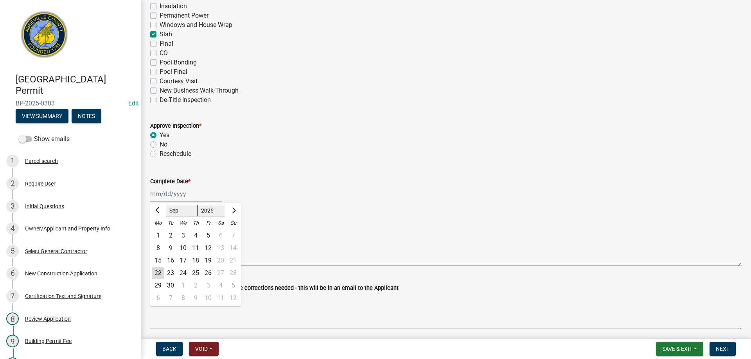
click at [183, 196] on div "[PERSON_NAME] Feb Mar Apr [PERSON_NAME][DATE] Oct Nov [DATE] 1526 1527 1528 152…" at bounding box center [186, 194] width 72 height 16
click at [157, 272] on div "22" at bounding box center [158, 273] width 13 height 13
type input "[DATE]"
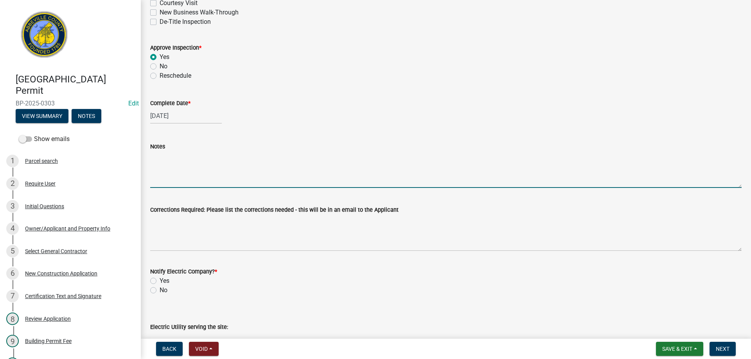
click at [168, 169] on textarea "Notes" at bounding box center [445, 169] width 591 height 37
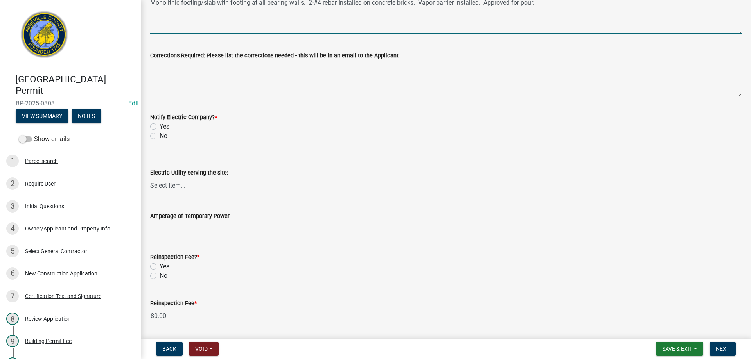
scroll to position [352, 0]
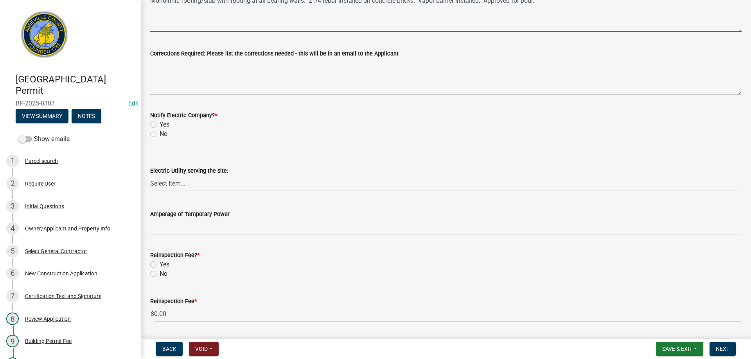
type textarea "Monolithic footing/slab with footing at all bearing walls. 2-#4 rebar installed…"
click at [160, 134] on label "No" at bounding box center [164, 133] width 8 height 9
click at [160, 134] on input "No" at bounding box center [162, 131] width 5 height 5
radio input "true"
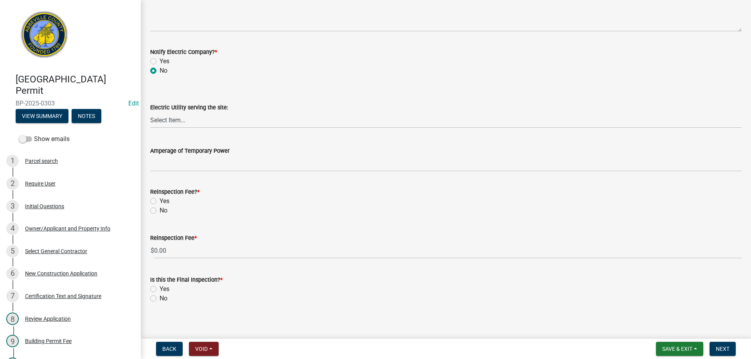
scroll to position [420, 0]
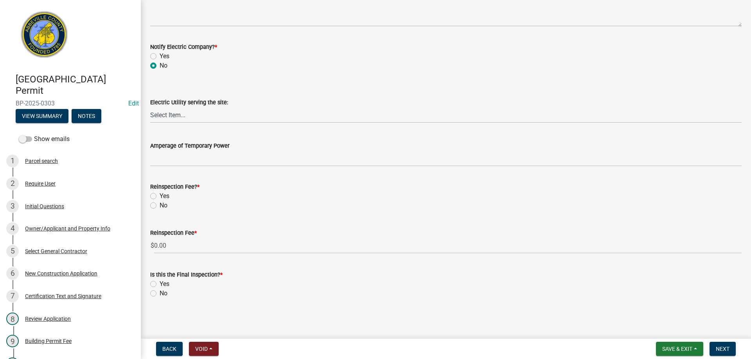
click at [160, 206] on label "No" at bounding box center [164, 205] width 8 height 9
click at [160, 206] on input "No" at bounding box center [162, 203] width 5 height 5
radio input "true"
click at [160, 294] on label "No" at bounding box center [164, 293] width 8 height 9
click at [160, 294] on input "No" at bounding box center [162, 291] width 5 height 5
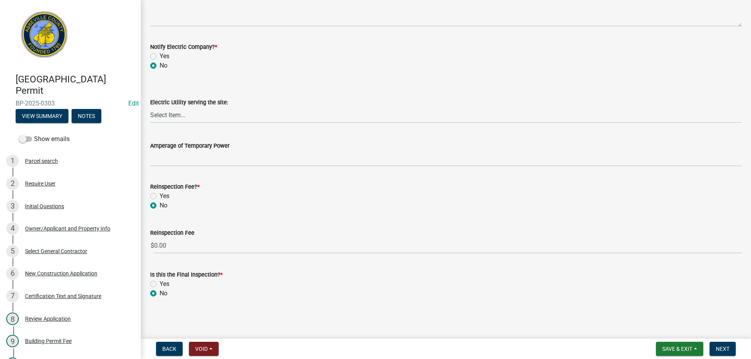
radio input "true"
click at [723, 348] on span "Next" at bounding box center [722, 349] width 14 height 6
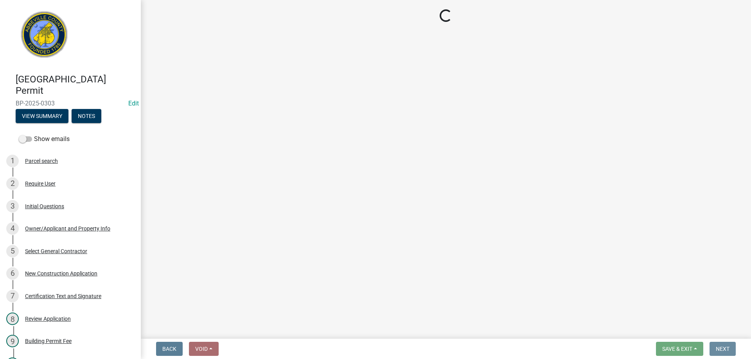
scroll to position [0, 0]
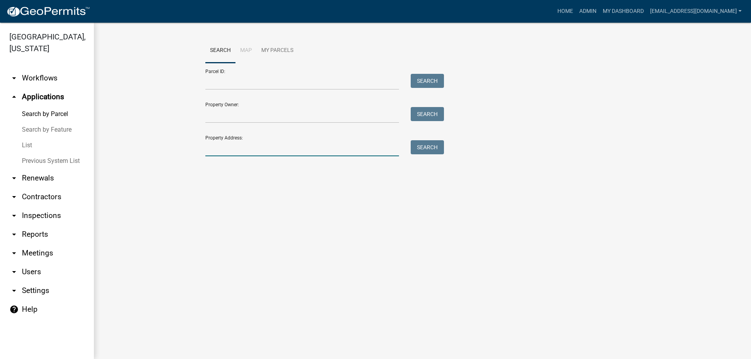
click at [249, 147] on input "Property Address:" at bounding box center [302, 148] width 194 height 16
click at [424, 143] on button "Search" at bounding box center [427, 147] width 33 height 14
click at [245, 149] on input "7 angel" at bounding box center [302, 148] width 194 height 16
type input "7"
type input "angel"
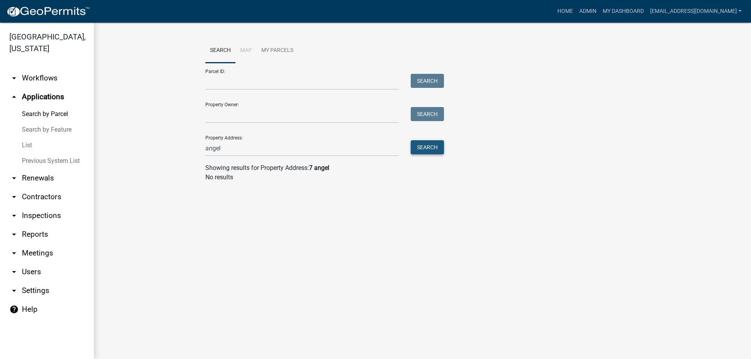
click at [435, 146] on button "Search" at bounding box center [427, 147] width 33 height 14
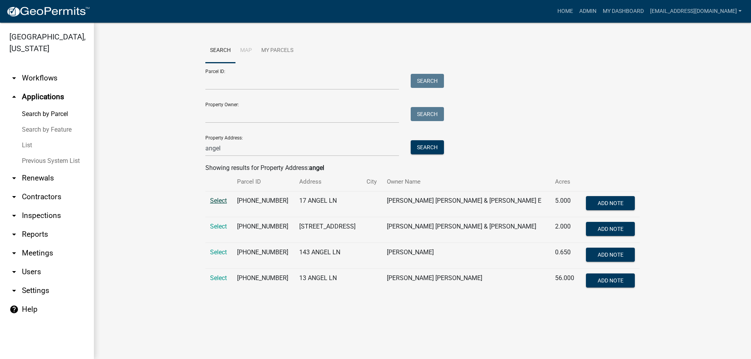
click at [217, 202] on span "Select" at bounding box center [218, 200] width 17 height 7
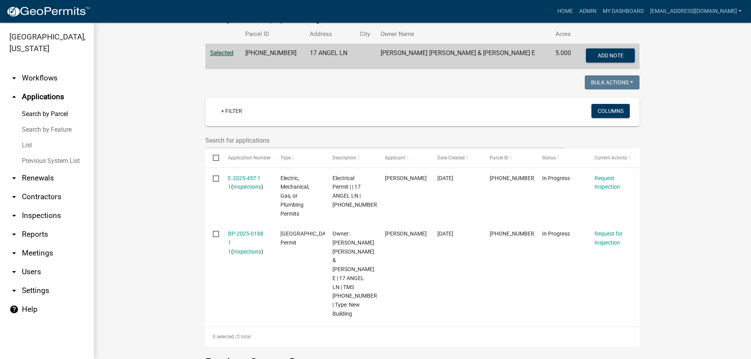
scroll to position [156, 0]
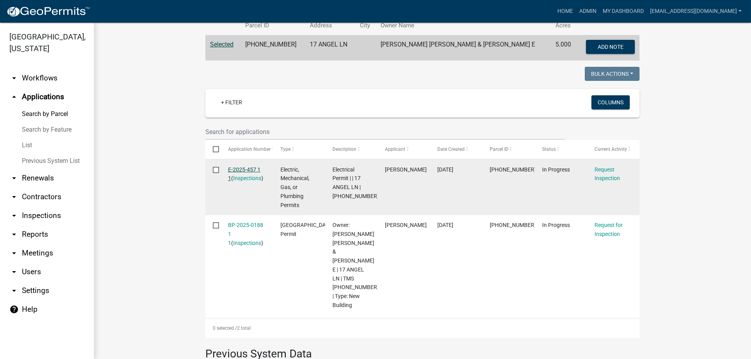
click at [239, 169] on link "E-2025-457 1 1" at bounding box center [244, 174] width 32 height 15
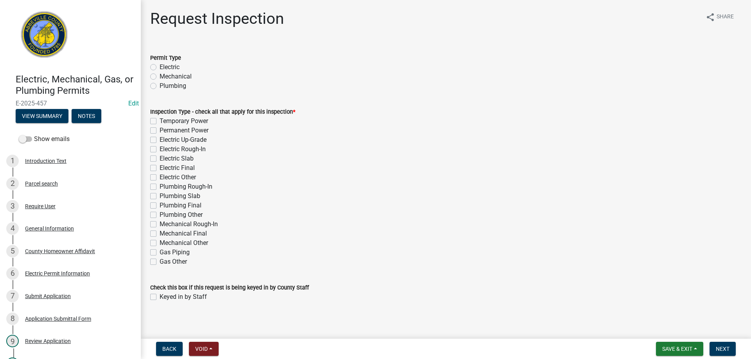
click at [160, 66] on label "Electric" at bounding box center [170, 67] width 20 height 9
click at [160, 66] on input "Electric" at bounding box center [162, 65] width 5 height 5
radio input "true"
click at [160, 169] on label "Electric Final" at bounding box center [177, 167] width 35 height 9
click at [160, 169] on input "Electric Final" at bounding box center [162, 165] width 5 height 5
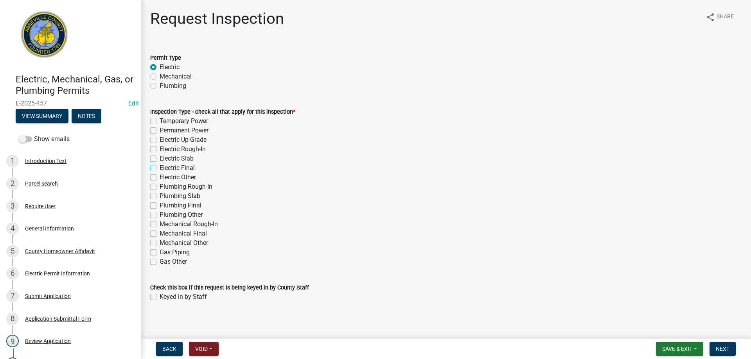
checkbox input "true"
checkbox input "false"
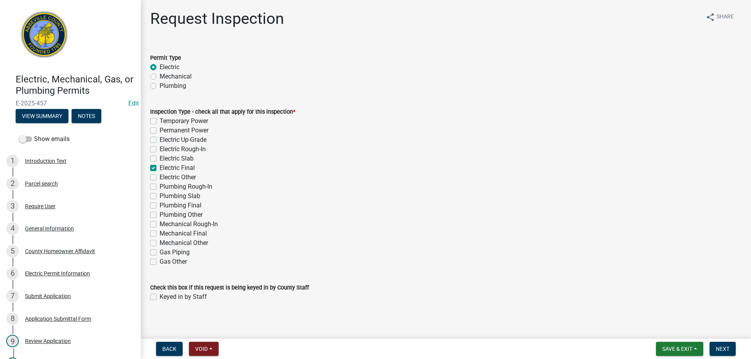
checkbox input "false"
checkbox input "true"
checkbox input "false"
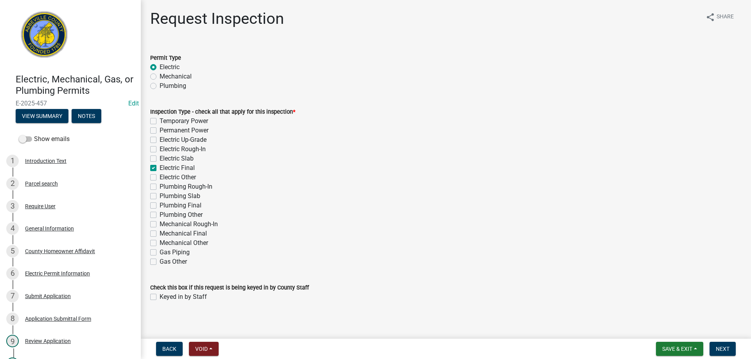
checkbox input "false"
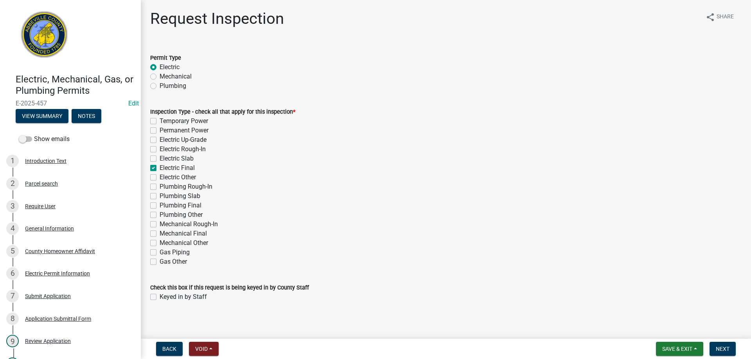
checkbox input "false"
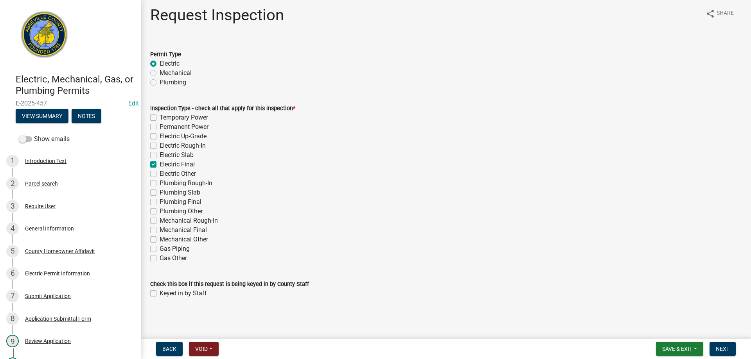
click at [160, 295] on label "Keyed in by Staff" at bounding box center [183, 293] width 47 height 9
click at [160, 294] on input "Keyed in by Staff" at bounding box center [162, 291] width 5 height 5
checkbox input "true"
click at [723, 348] on span "Next" at bounding box center [722, 349] width 14 height 6
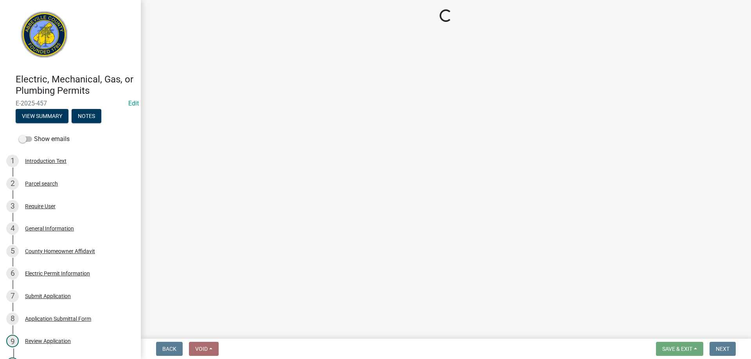
select select "896ec84b-7942-43b9-a78d-4f1554b7930c"
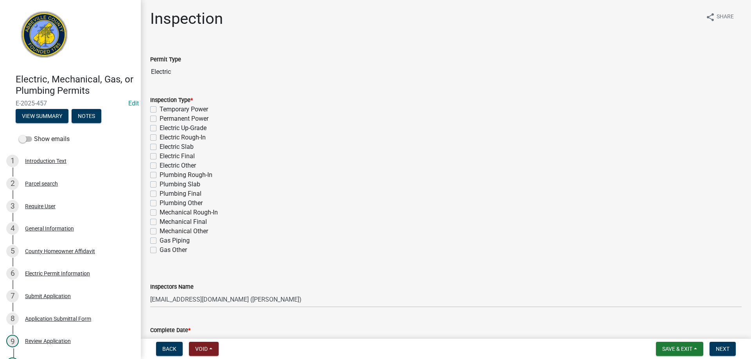
click at [160, 156] on label "Electric Final" at bounding box center [177, 156] width 35 height 9
click at [160, 156] on input "Electric Final" at bounding box center [162, 154] width 5 height 5
checkbox input "true"
checkbox input "false"
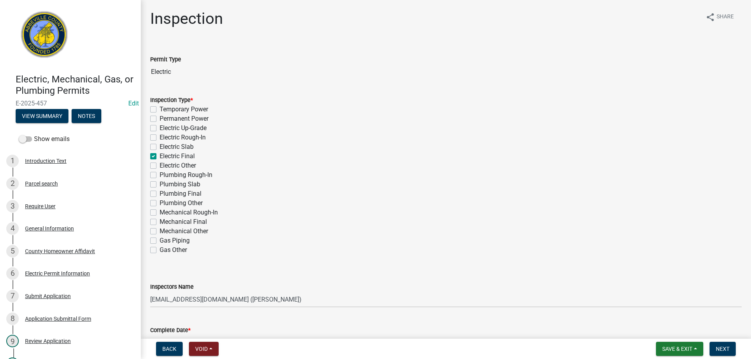
checkbox input "false"
checkbox input "true"
checkbox input "false"
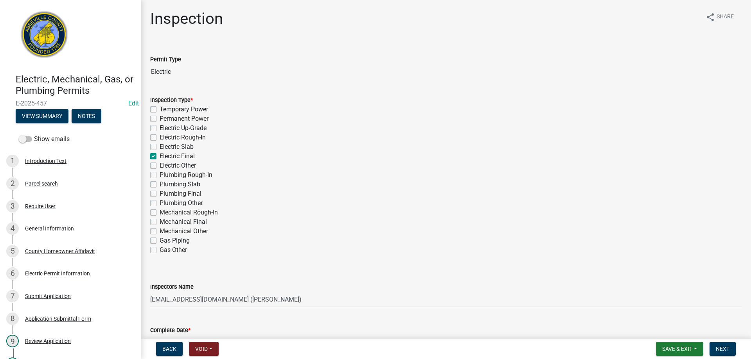
checkbox input "false"
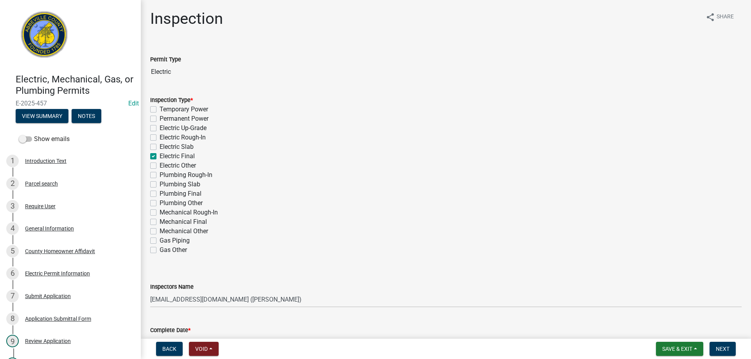
checkbox input "false"
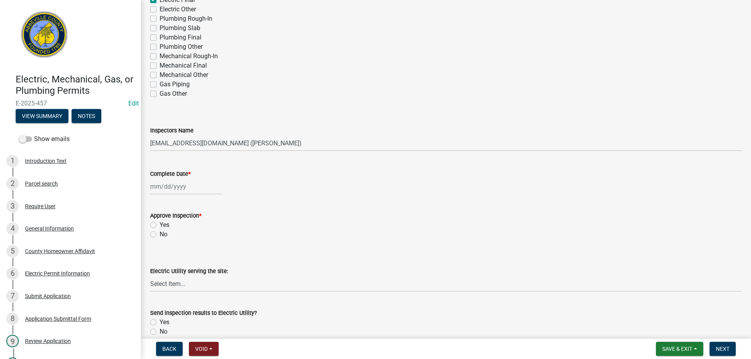
scroll to position [195, 0]
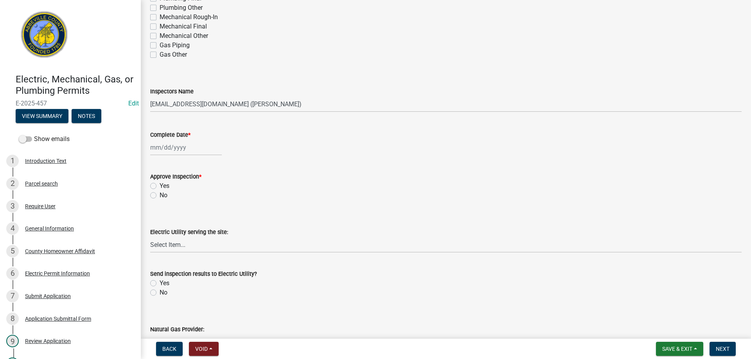
select select "9"
click at [179, 148] on div "[PERSON_NAME] Feb Mar Apr [PERSON_NAME][DATE] Oct Nov [DATE] 1526 1527 1528 152…" at bounding box center [186, 148] width 72 height 16
click at [154, 223] on div "22" at bounding box center [158, 227] width 13 height 13
click at [160, 186] on label "Yes" at bounding box center [165, 185] width 10 height 9
click at [160, 186] on input "Yes" at bounding box center [162, 183] width 5 height 5
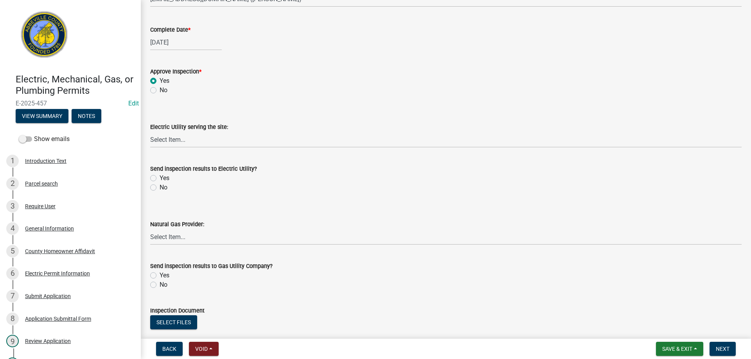
scroll to position [313, 0]
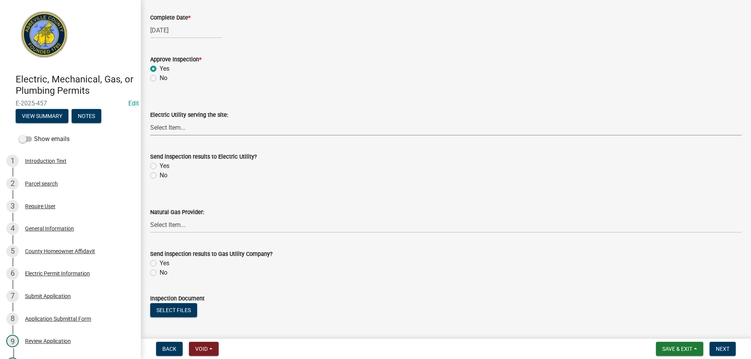
click at [170, 128] on select "Select Item... Little River Electric Co-Op Laurens Electric Co-Op Duke Energy D…" at bounding box center [445, 128] width 591 height 16
click at [150, 120] on select "Select Item... Little River Electric Co-Op Laurens Electric Co-Op Duke Energy D…" at bounding box center [445, 128] width 591 height 16
click at [160, 165] on label "Yes" at bounding box center [165, 165] width 10 height 9
click at [160, 165] on input "Yes" at bounding box center [162, 163] width 5 height 5
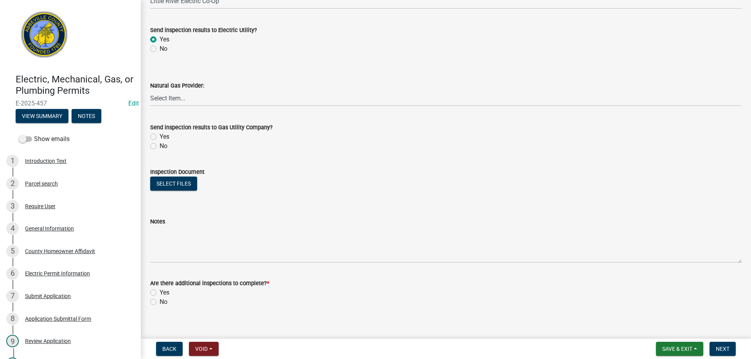
scroll to position [448, 0]
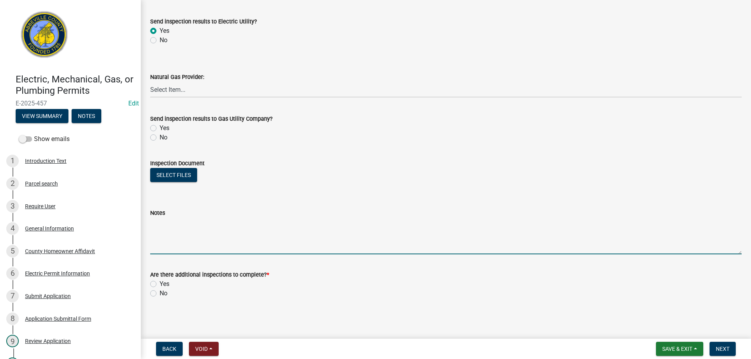
click at [166, 247] on textarea "Notes" at bounding box center [445, 236] width 591 height 37
click at [160, 293] on label "No" at bounding box center [164, 293] width 8 height 9
click at [160, 293] on input "No" at bounding box center [162, 291] width 5 height 5
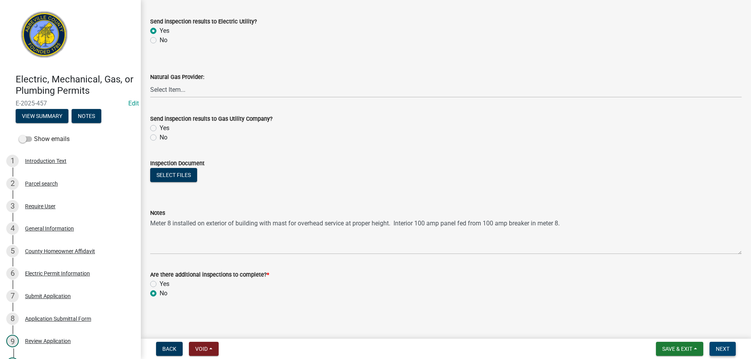
click at [725, 351] on span "Next" at bounding box center [722, 349] width 14 height 6
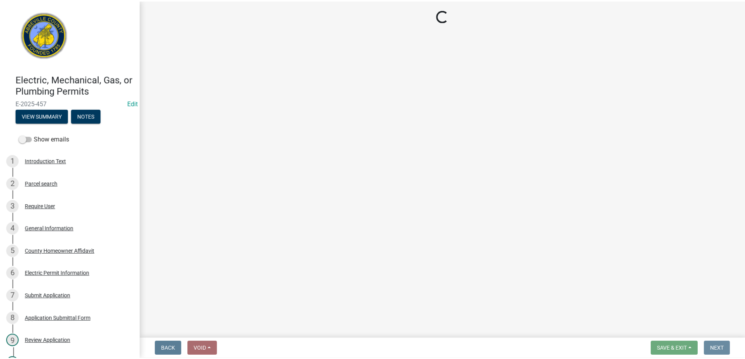
scroll to position [0, 0]
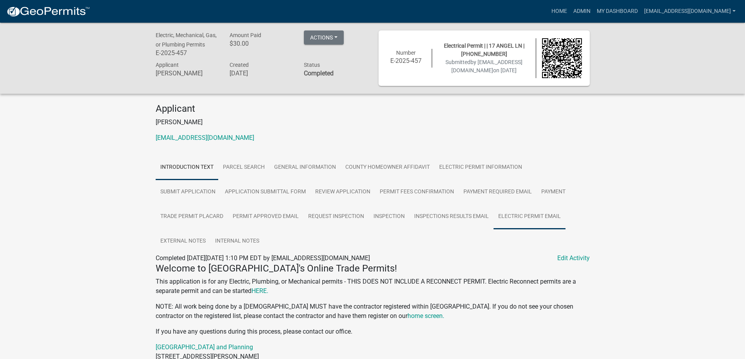
click at [526, 215] on link "Electric Permit Email" at bounding box center [529, 216] width 72 height 25
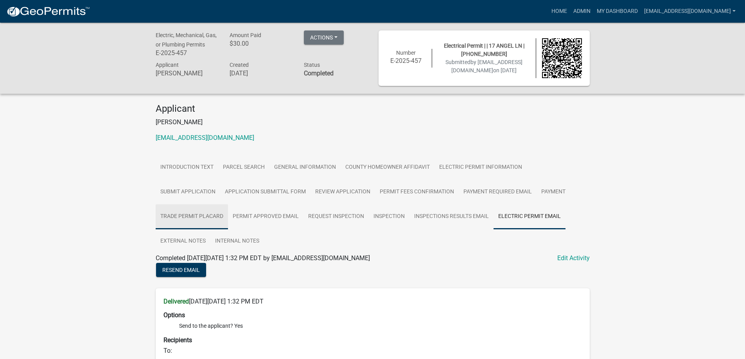
click at [194, 218] on link "Trade Permit Placard" at bounding box center [192, 216] width 72 height 25
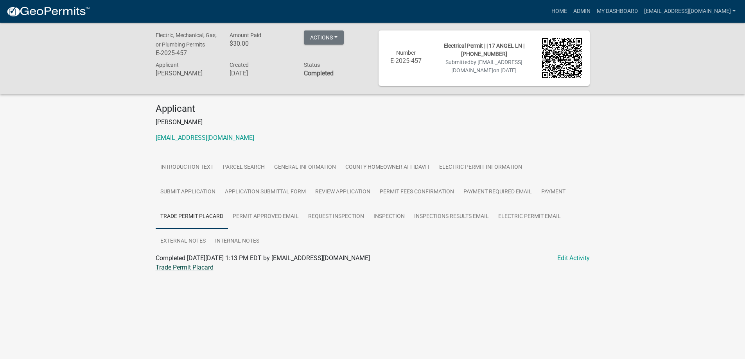
click at [177, 268] on link "Trade Permit Placard" at bounding box center [185, 267] width 58 height 7
